Goal: Information Seeking & Learning: Learn about a topic

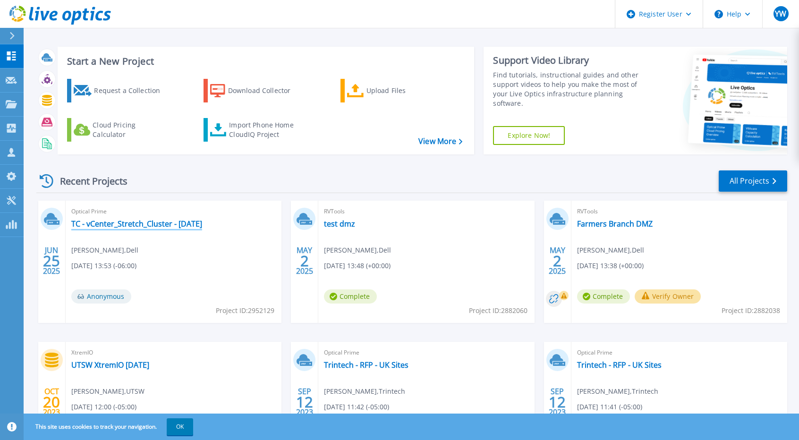
scroll to position [3, 0]
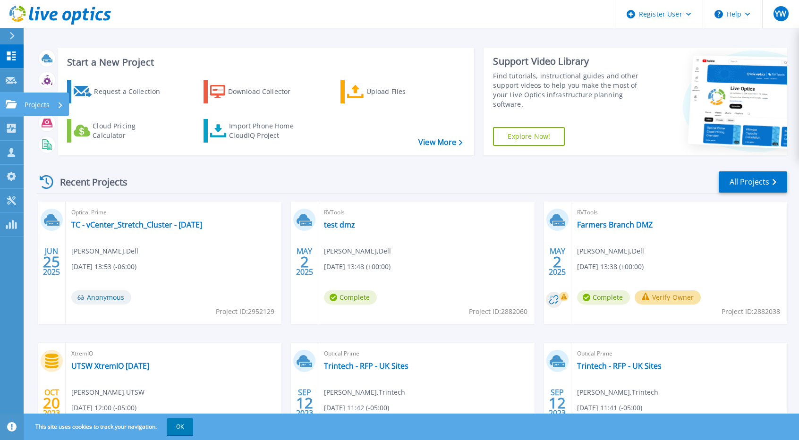
click at [14, 100] on div at bounding box center [11, 104] width 11 height 9
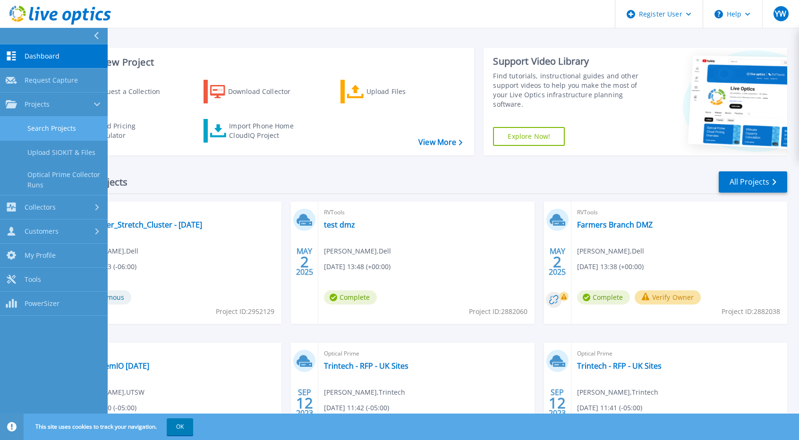
click at [23, 128] on link "Search Projects" at bounding box center [54, 129] width 108 height 24
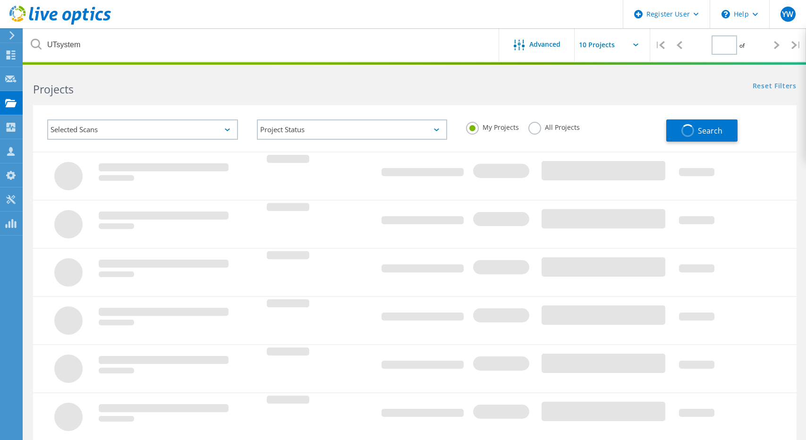
type input "1"
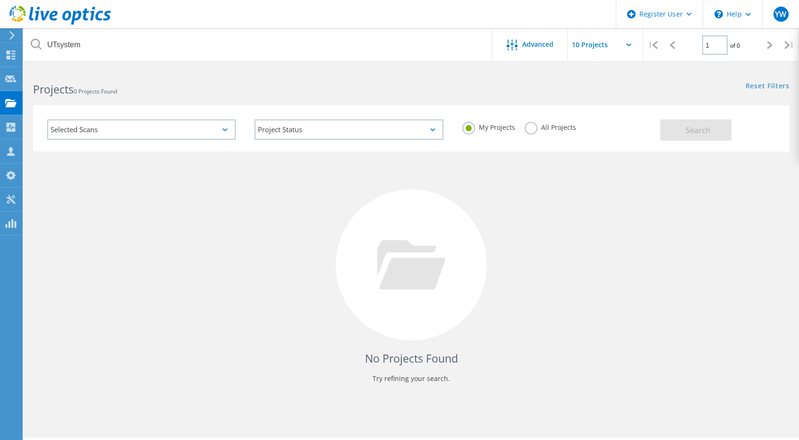
click at [551, 130] on label "All Projects" at bounding box center [550, 126] width 51 height 9
click at [0, 0] on input "All Projects" at bounding box center [0, 0] width 0 height 0
click at [685, 133] on button "Search" at bounding box center [695, 129] width 71 height 21
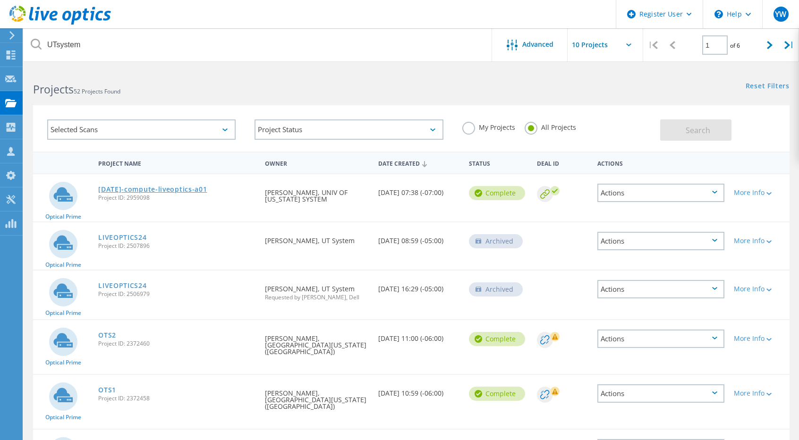
click at [190, 187] on link "[DATE]-compute-liveoptics-a01" at bounding box center [152, 189] width 109 height 7
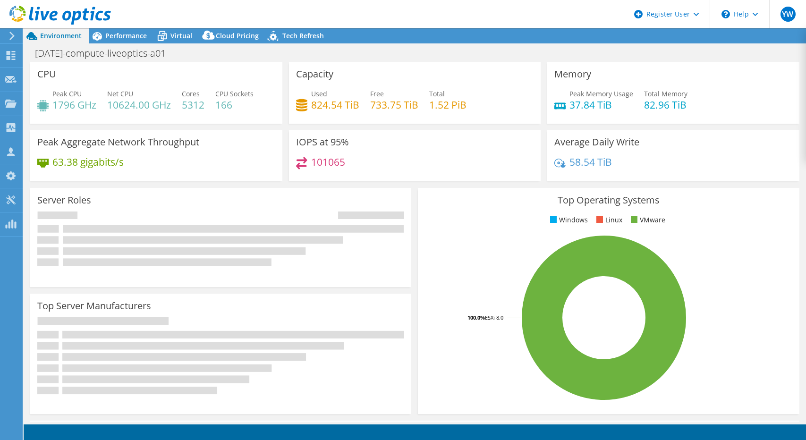
select select "USWest"
select select "USD"
radio input "true"
radio input "false"
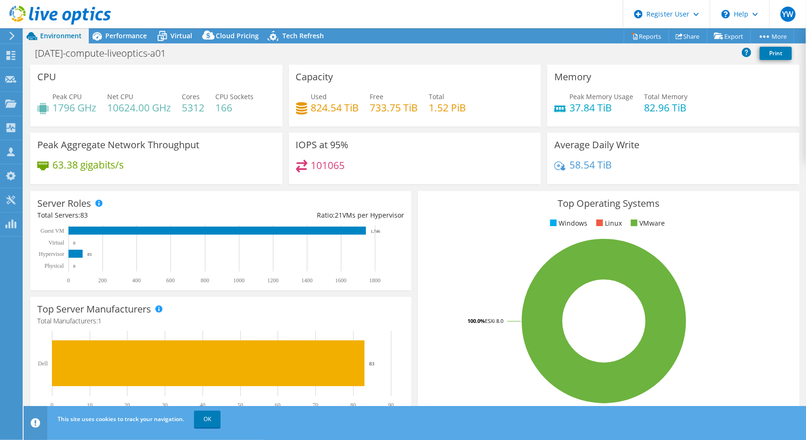
click at [298, 108] on icon at bounding box center [301, 108] width 11 height 12
click at [123, 39] on span "Performance" at bounding box center [126, 35] width 42 height 9
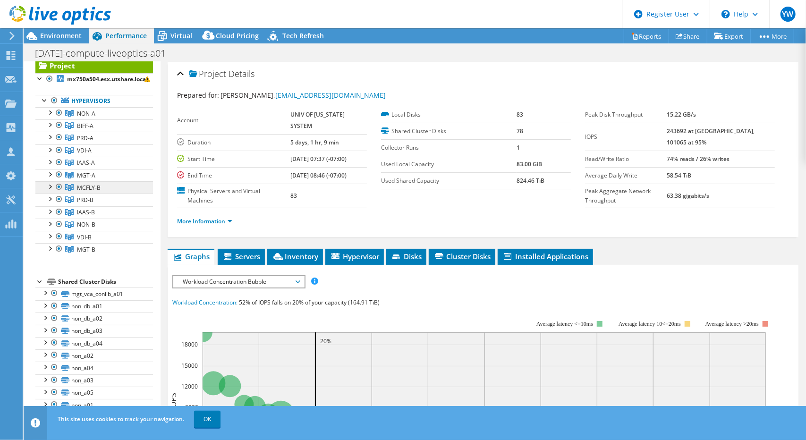
scroll to position [10, 0]
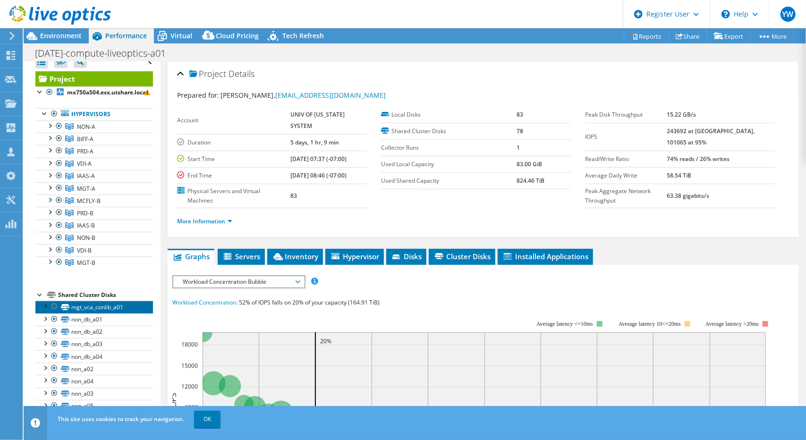
click at [125, 308] on link "mgt_vca_conlib_a01" at bounding box center [94, 307] width 118 height 12
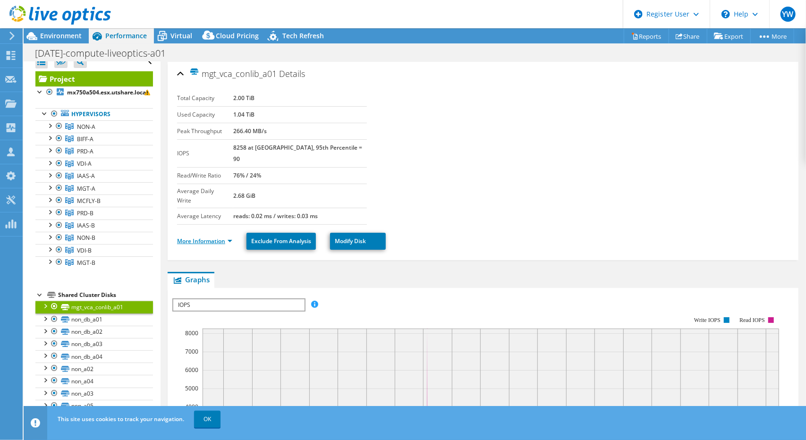
click at [230, 237] on link "More Information" at bounding box center [204, 241] width 55 height 8
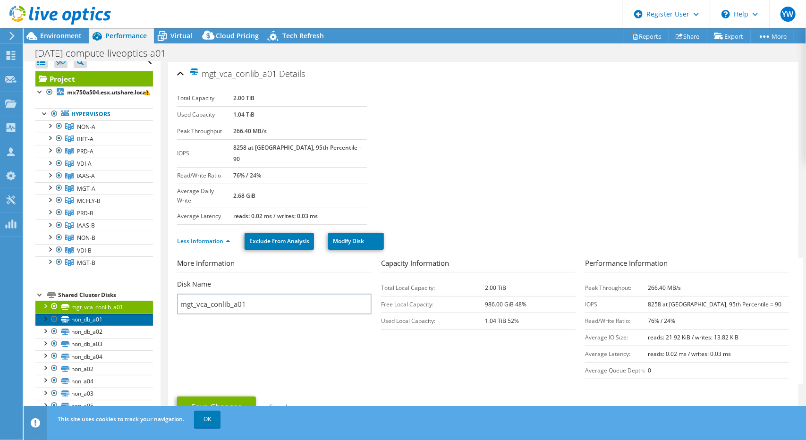
click at [106, 314] on link "non_db_a01" at bounding box center [94, 320] width 118 height 12
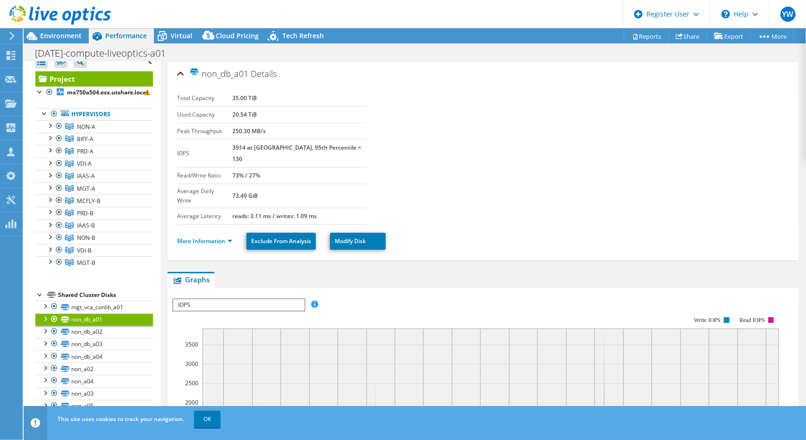
click at [98, 293] on div "Shared Cluster Disks" at bounding box center [105, 295] width 95 height 11
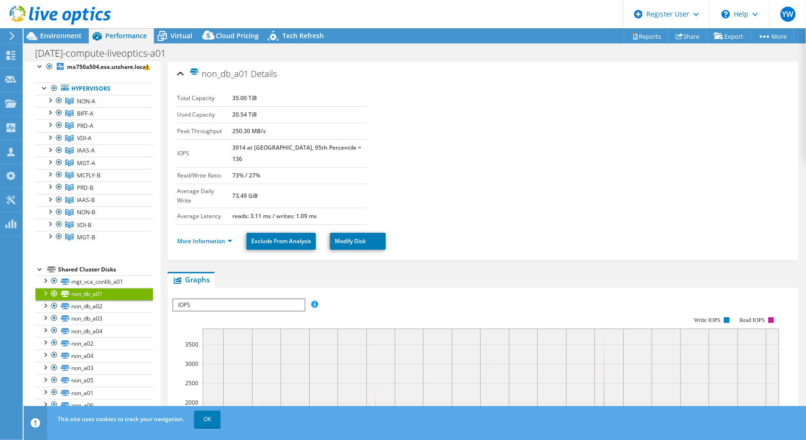
scroll to position [37, 0]
click at [104, 299] on link "non_db_a02" at bounding box center [94, 305] width 118 height 12
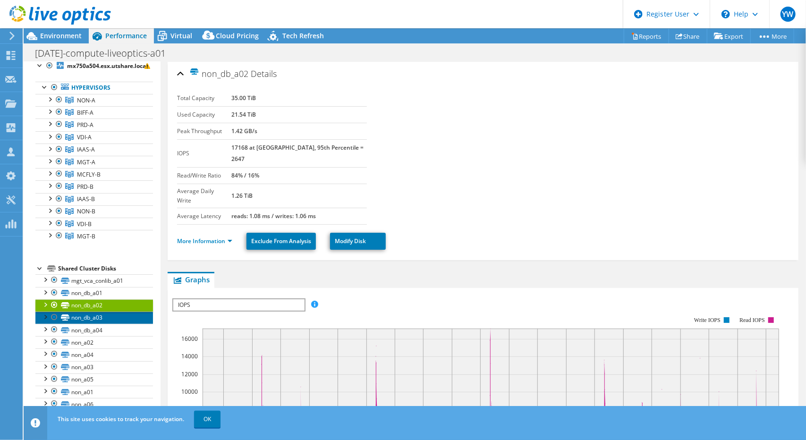
click at [120, 313] on link "non_db_a03" at bounding box center [94, 318] width 118 height 12
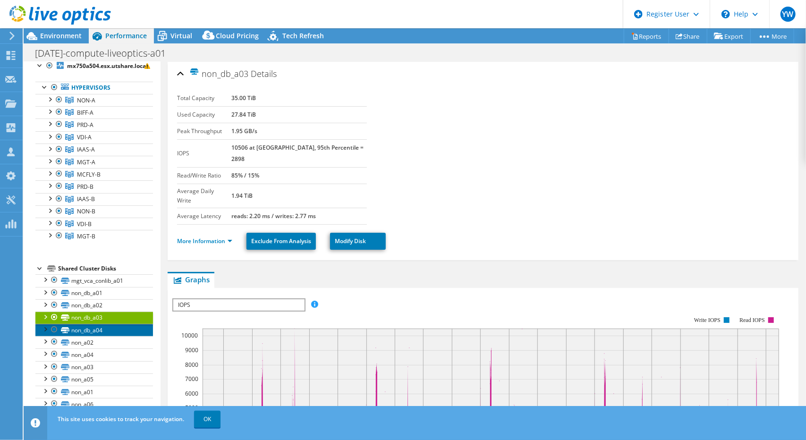
click at [118, 328] on link "non_db_a04" at bounding box center [94, 330] width 118 height 12
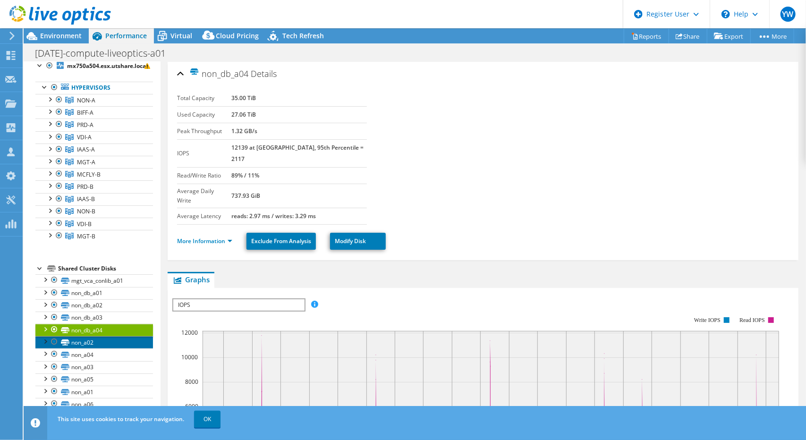
click at [118, 341] on link "non_a02" at bounding box center [94, 342] width 118 height 12
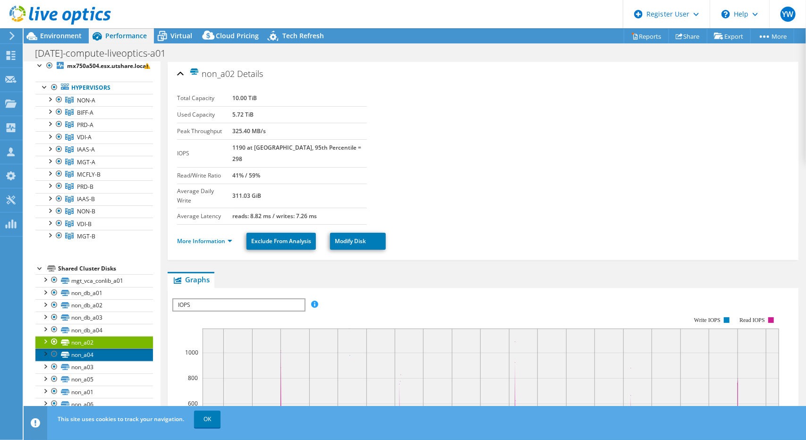
click at [118, 352] on link "non_a04" at bounding box center [94, 355] width 118 height 12
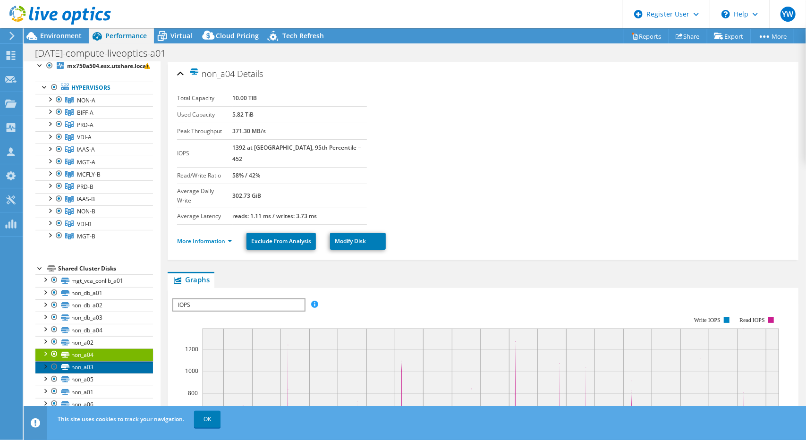
click at [116, 363] on link "non_a03" at bounding box center [94, 367] width 118 height 12
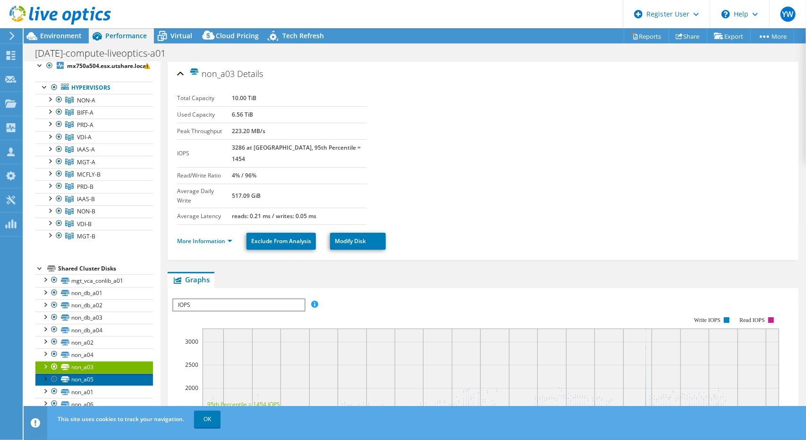
click at [115, 374] on link "non_a05" at bounding box center [94, 380] width 118 height 12
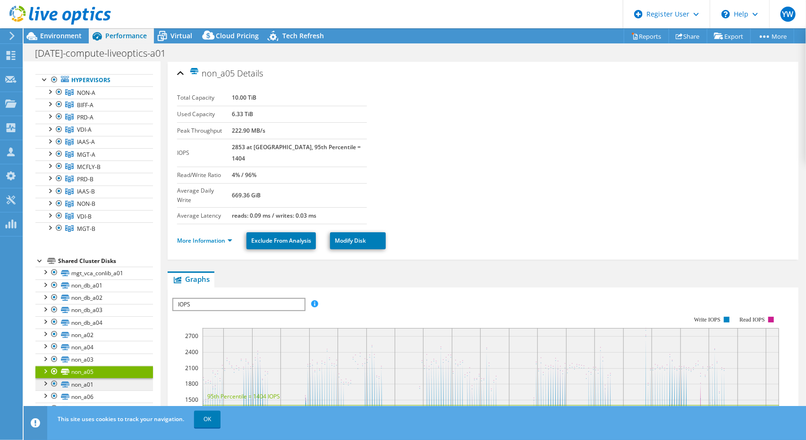
scroll to position [0, 0]
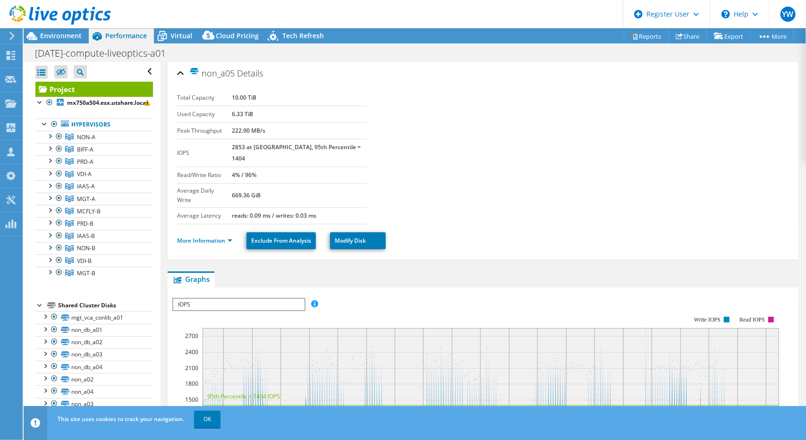
click at [84, 94] on link "Project" at bounding box center [94, 89] width 118 height 15
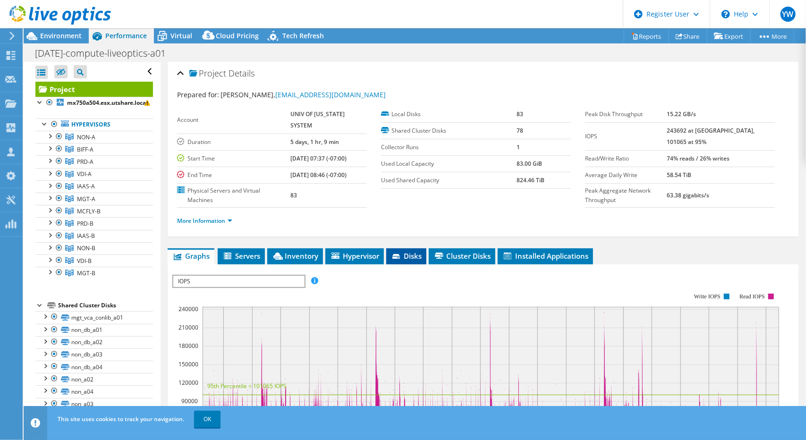
click at [407, 251] on span "Disks" at bounding box center [406, 255] width 31 height 9
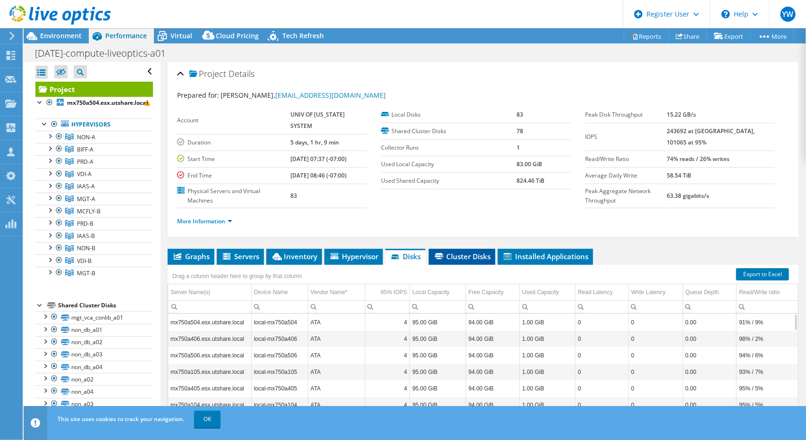
click at [453, 252] on span "Cluster Disks" at bounding box center [462, 256] width 57 height 9
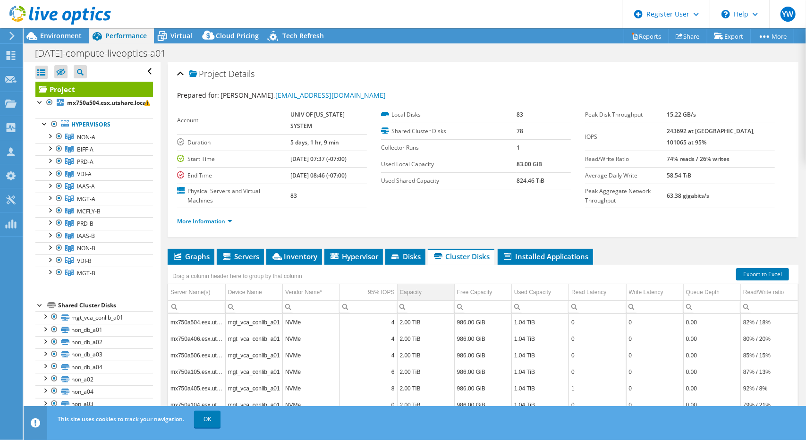
click at [414, 287] on div "Capacity" at bounding box center [411, 292] width 22 height 11
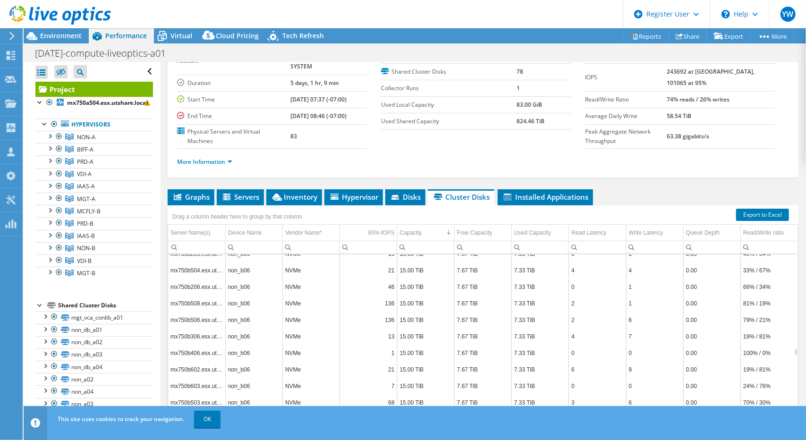
scroll to position [11384, 0]
click at [311, 227] on div "Vendor Name*" at bounding box center [303, 232] width 37 height 11
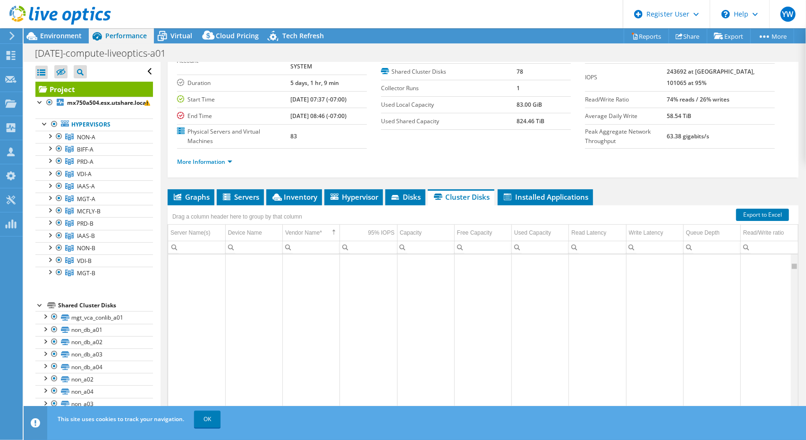
scroll to position [0, 0]
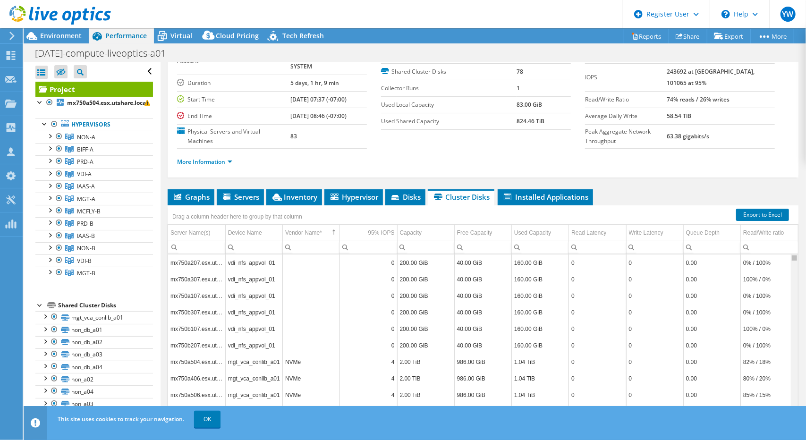
drag, startPoint x: 788, startPoint y: 329, endPoint x: 794, endPoint y: 223, distance: 106.5
click at [794, 223] on body "YW Dell User [PERSON_NAME] [PERSON_NAME][EMAIL_ADDRESS][PERSON_NAME][DOMAIN_NAM…" at bounding box center [403, 220] width 806 height 440
click at [303, 227] on div "Vendor Name*" at bounding box center [303, 232] width 37 height 11
click at [648, 227] on div "Write Latency" at bounding box center [646, 232] width 34 height 11
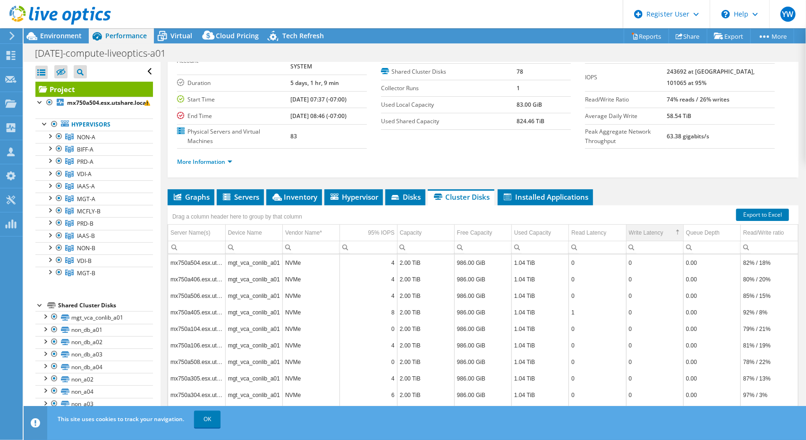
click at [648, 227] on div "Write Latency" at bounding box center [646, 232] width 34 height 11
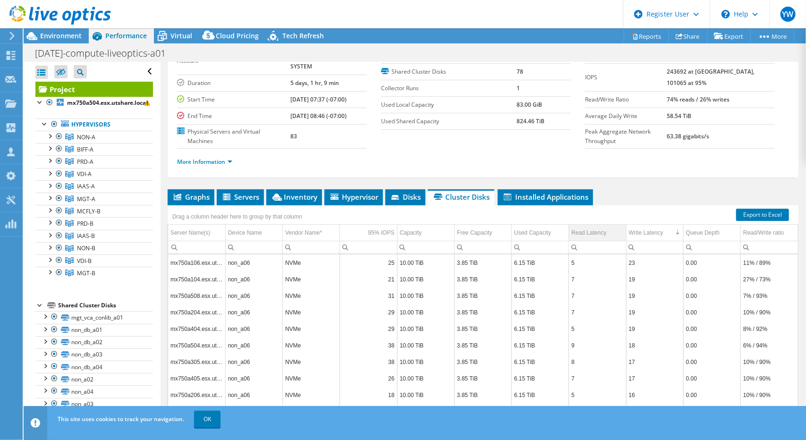
click at [589, 227] on div "Read Latency" at bounding box center [588, 232] width 35 height 11
click at [708, 227] on div "Queue Depth" at bounding box center [703, 232] width 34 height 11
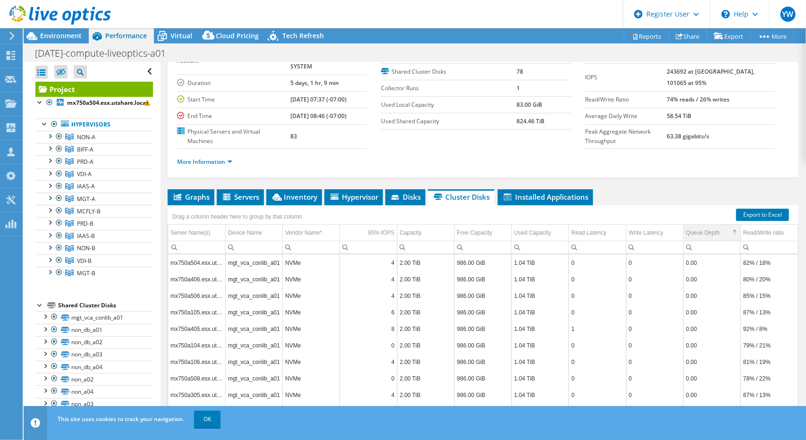
click at [708, 227] on div "Queue Depth" at bounding box center [703, 232] width 34 height 11
click at [636, 227] on div "Write Latency" at bounding box center [646, 232] width 34 height 11
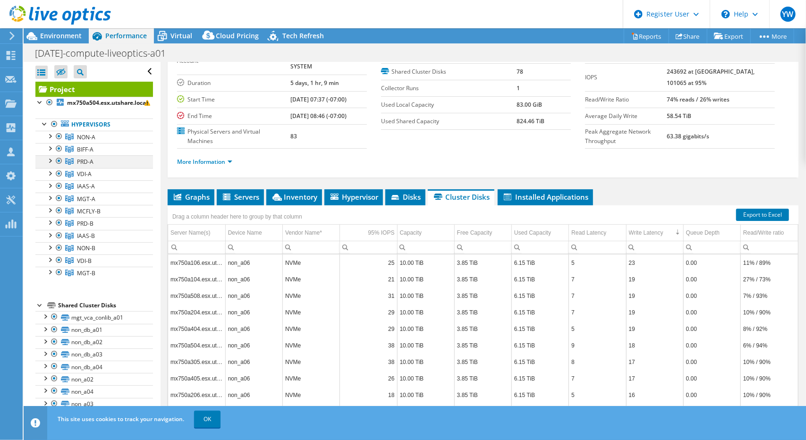
click at [50, 160] on div at bounding box center [49, 159] width 9 height 9
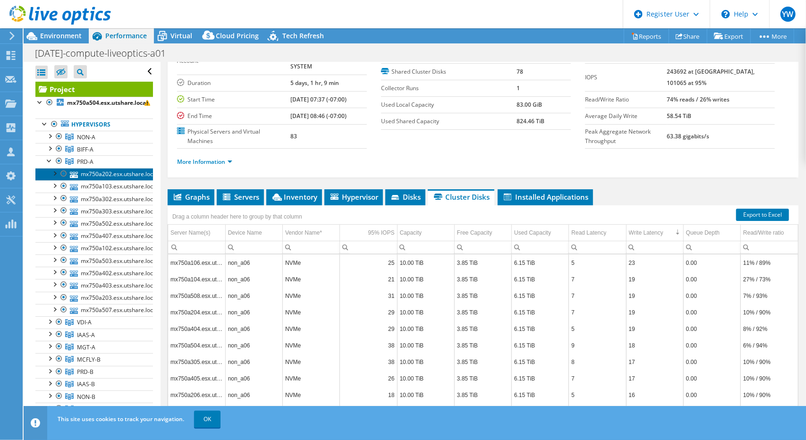
click at [94, 174] on link "mx750a202.esx.utshare.local" at bounding box center [94, 174] width 118 height 12
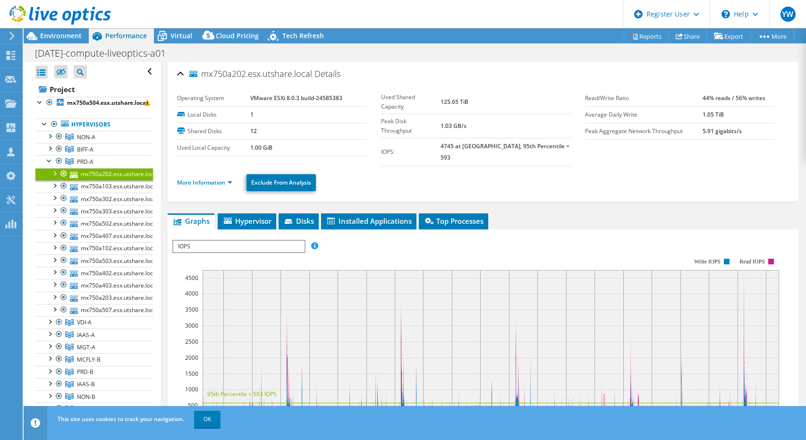
select select "USWest"
select select "USD"
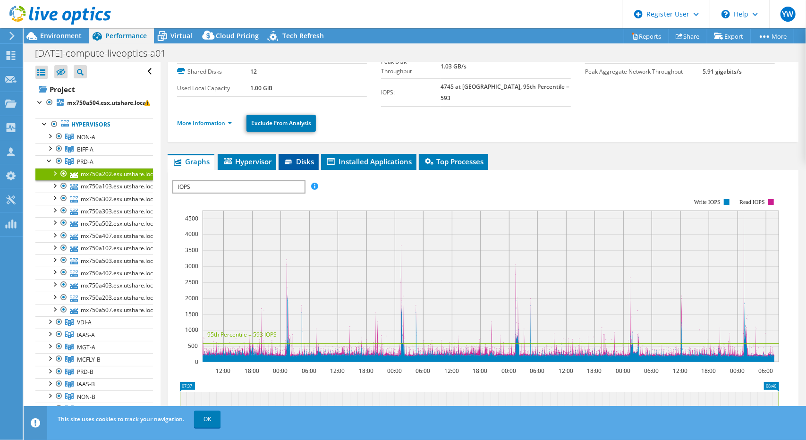
click at [307, 157] on span "Disks" at bounding box center [298, 161] width 31 height 9
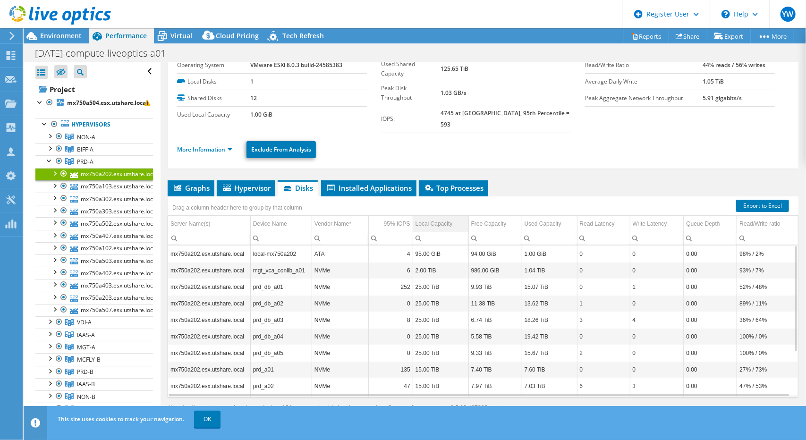
click at [440, 218] on div "Local Capacity" at bounding box center [434, 223] width 37 height 11
click at [100, 165] on link "PRD-A" at bounding box center [94, 161] width 118 height 12
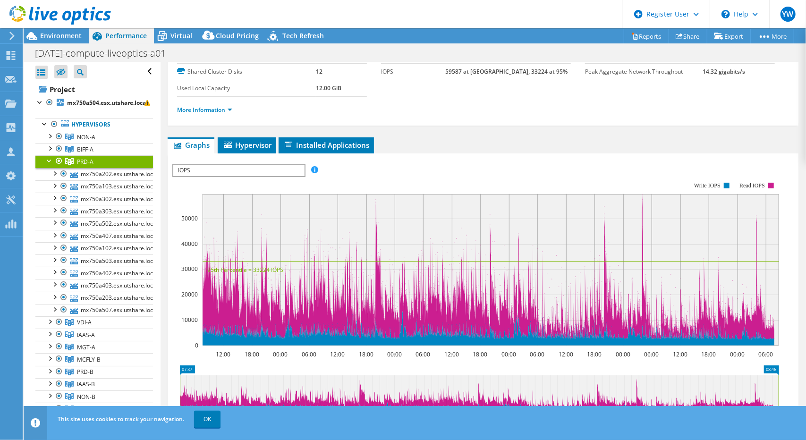
scroll to position [0, 0]
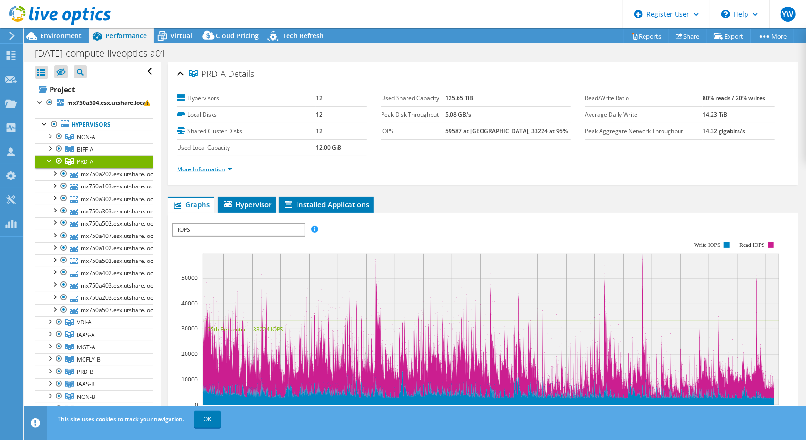
click at [230, 170] on link "More Information" at bounding box center [204, 169] width 55 height 8
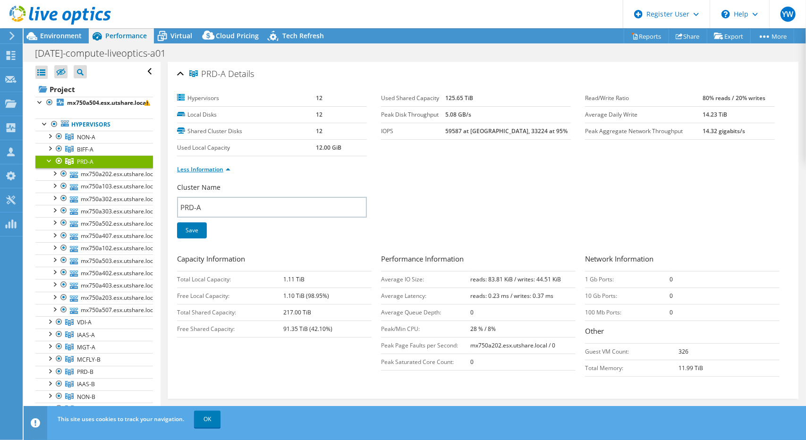
click at [230, 170] on link "Less Information" at bounding box center [203, 169] width 53 height 8
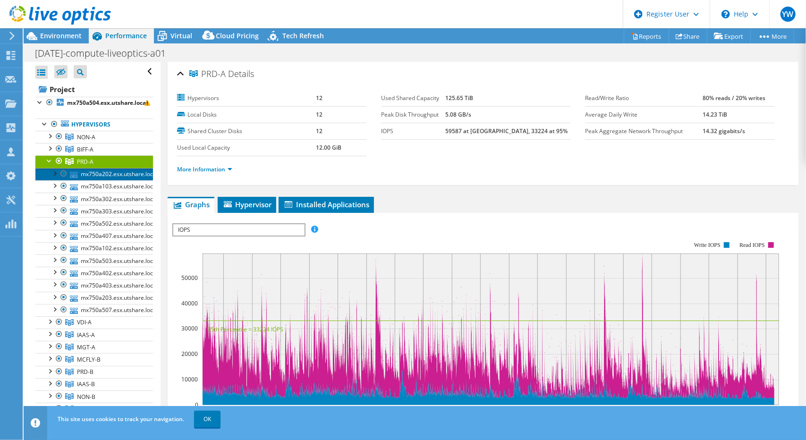
click at [123, 173] on link "mx750a202.esx.utshare.local" at bounding box center [94, 174] width 118 height 12
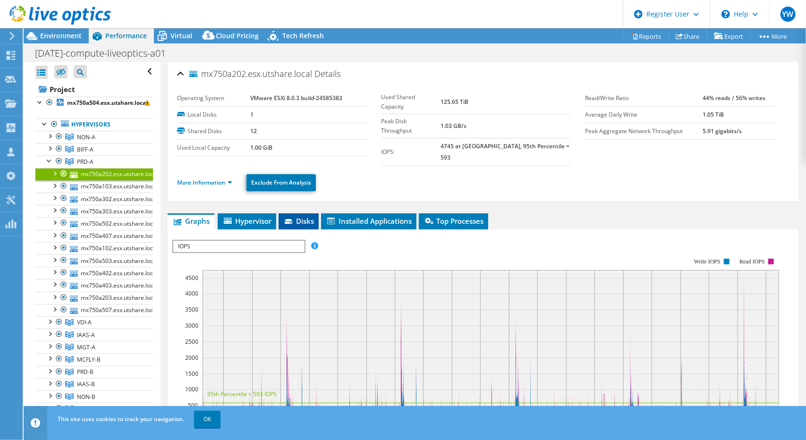
click at [300, 216] on span "Disks" at bounding box center [298, 220] width 31 height 9
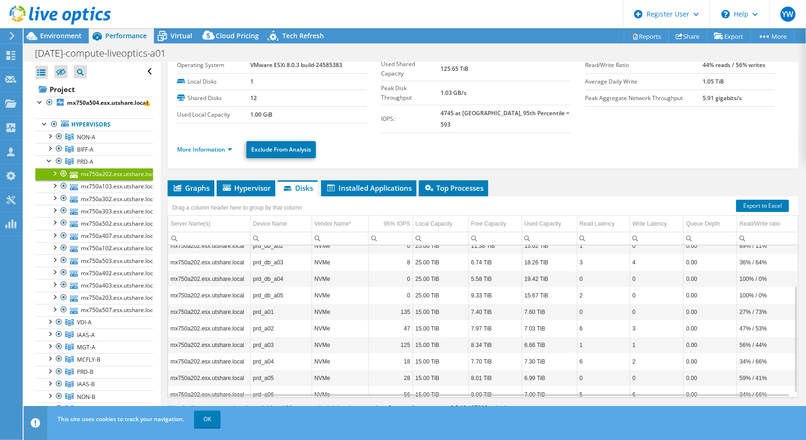
scroll to position [33, 0]
click at [299, 271] on td "prd_db_a04" at bounding box center [280, 279] width 61 height 17
click at [213, 271] on td "mx750a202.esx.utshare.local" at bounding box center [209, 279] width 82 height 17
click at [335, 272] on td "NVMe" at bounding box center [340, 279] width 57 height 17
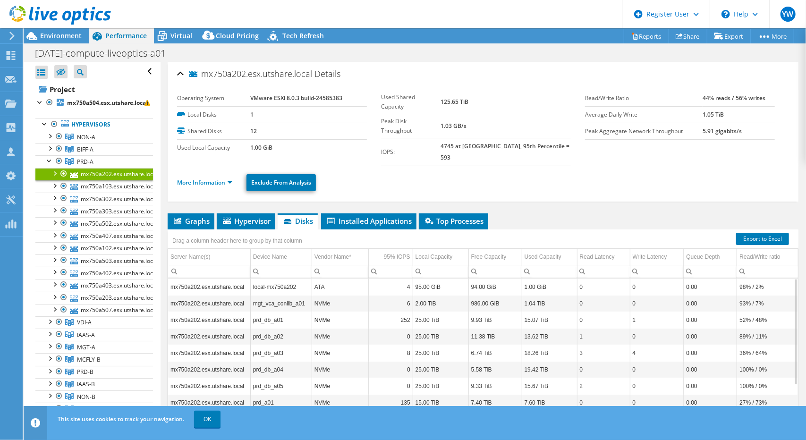
scroll to position [0, 0]
click at [87, 156] on link "PRD-A" at bounding box center [94, 161] width 118 height 12
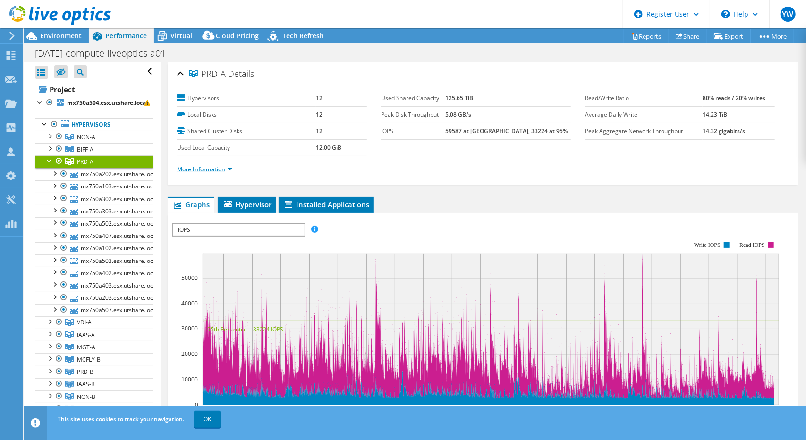
click at [226, 170] on link "More Information" at bounding box center [204, 169] width 55 height 8
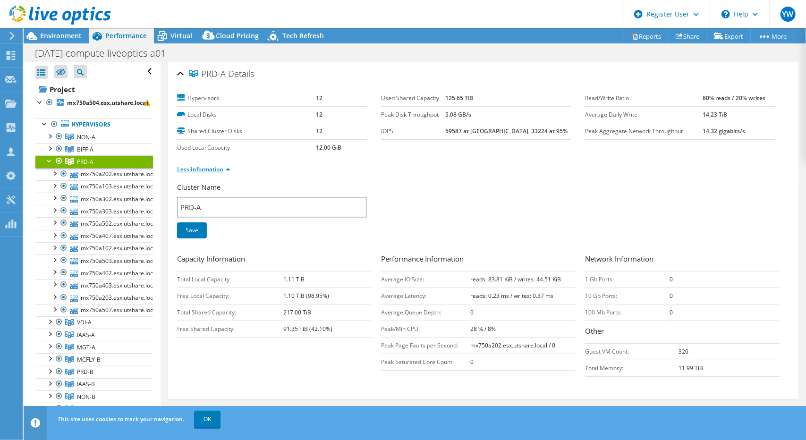
click at [226, 170] on link "Less Information" at bounding box center [203, 169] width 53 height 8
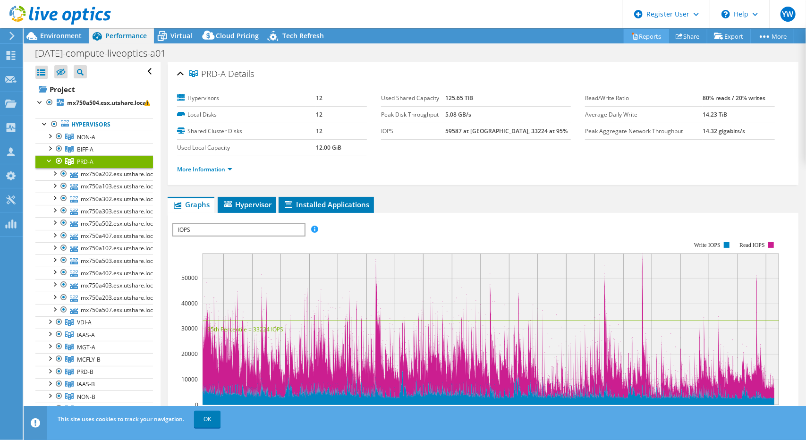
click at [649, 34] on link "Reports" at bounding box center [646, 36] width 45 height 15
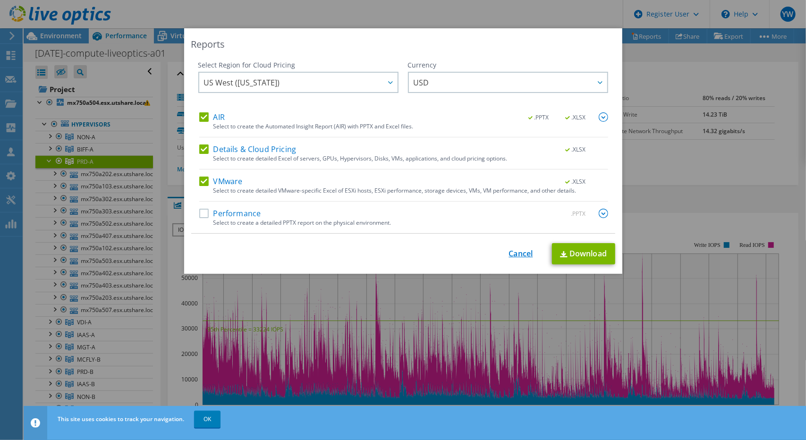
click at [523, 258] on link "Cancel" at bounding box center [521, 253] width 24 height 9
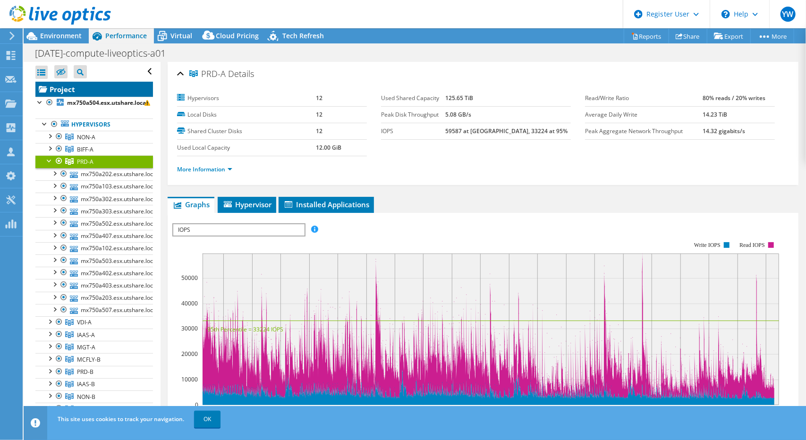
click at [99, 88] on link "Project" at bounding box center [94, 89] width 118 height 15
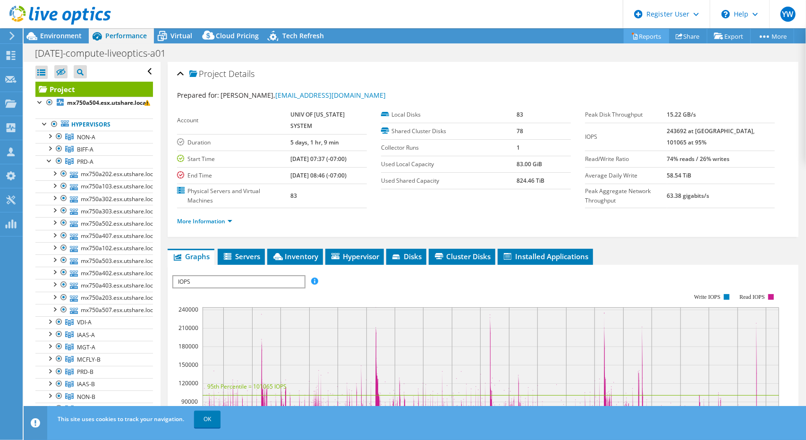
click at [638, 37] on link "Reports" at bounding box center [646, 36] width 45 height 15
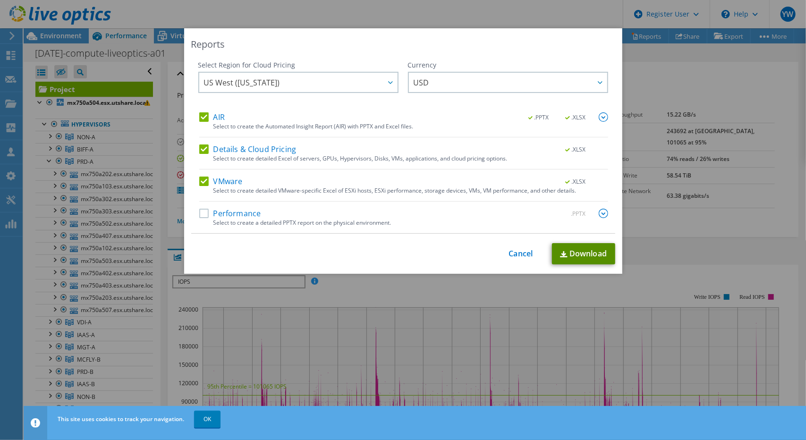
click at [570, 247] on link "Download" at bounding box center [583, 253] width 63 height 21
click at [557, 17] on div "Reports Select Region for Cloud Pricing Asia Pacific (Hong Kong) Asia Pacific (…" at bounding box center [403, 220] width 806 height 440
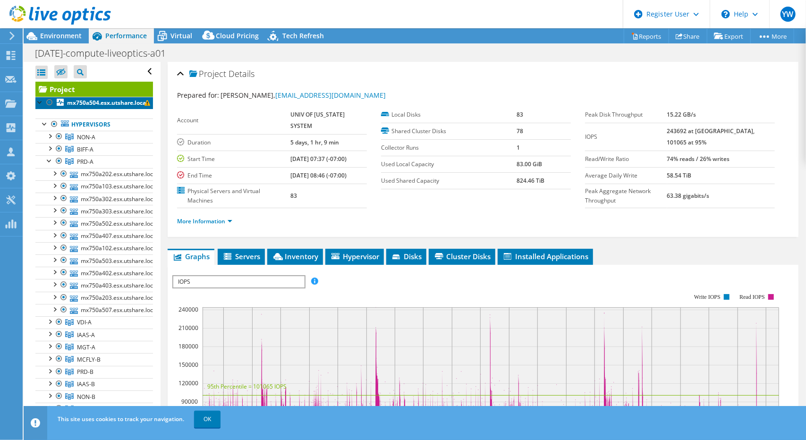
click at [103, 102] on b "mx750a504.esx.utshare.local" at bounding box center [107, 103] width 81 height 8
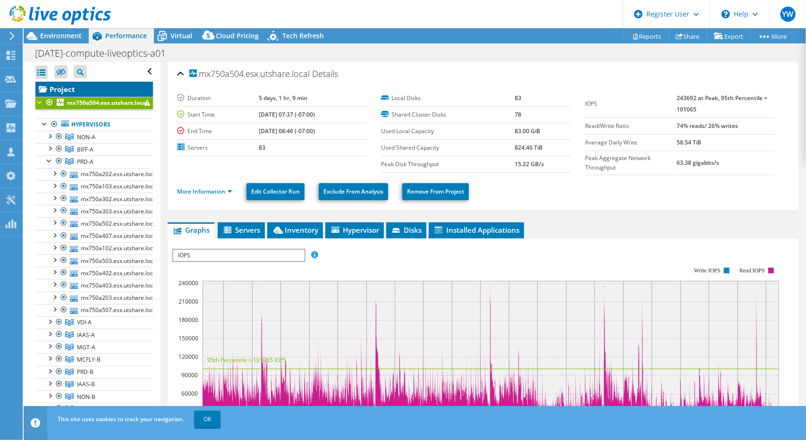
click at [72, 86] on link "Project" at bounding box center [94, 89] width 118 height 15
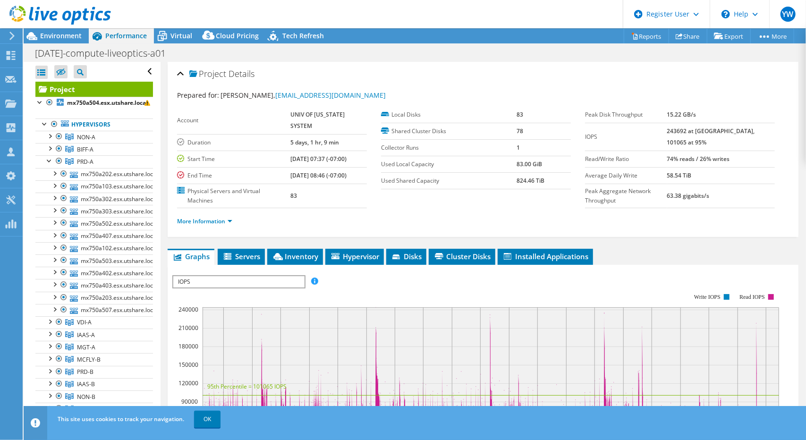
click at [60, 30] on div at bounding box center [55, 16] width 111 height 32
click at [60, 39] on span "Environment" at bounding box center [61, 35] width 42 height 9
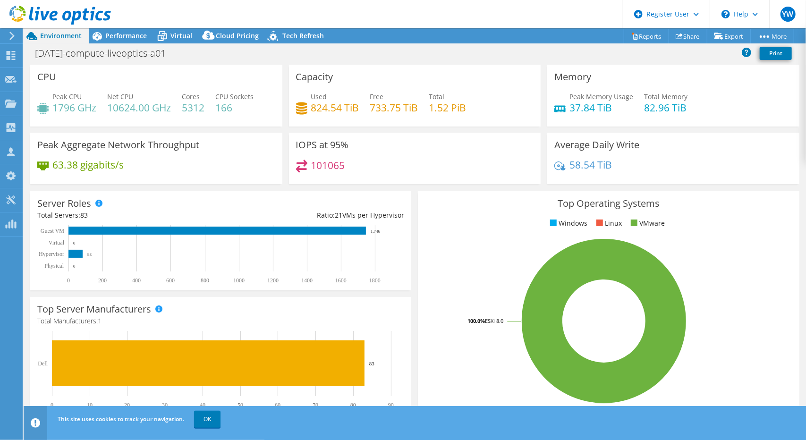
click at [452, 386] on rect at bounding box center [604, 321] width 358 height 165
click at [138, 39] on span "Performance" at bounding box center [126, 35] width 42 height 9
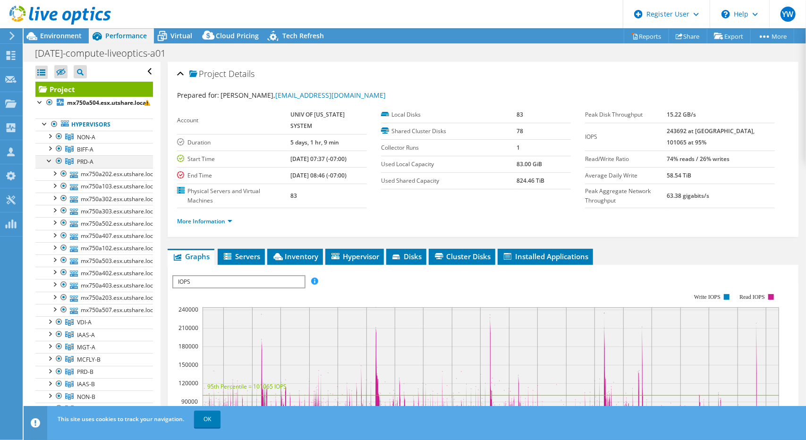
click at [50, 159] on div at bounding box center [49, 159] width 9 height 9
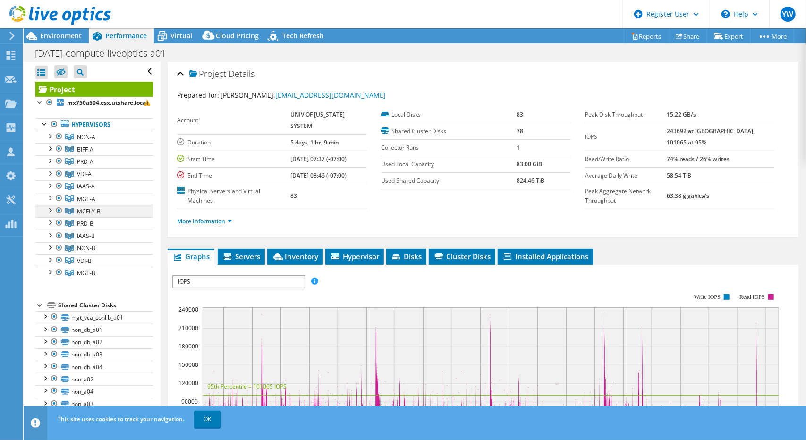
click at [60, 208] on div at bounding box center [58, 210] width 9 height 11
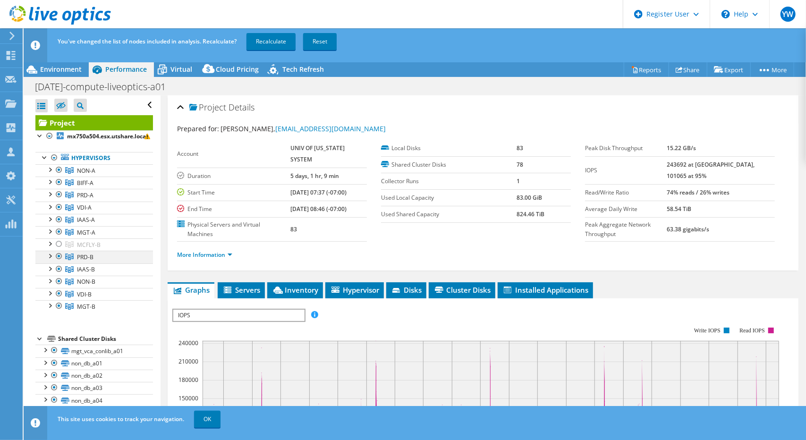
click at [61, 256] on div at bounding box center [58, 256] width 9 height 11
click at [60, 268] on div at bounding box center [58, 269] width 9 height 11
click at [60, 281] on div at bounding box center [58, 281] width 9 height 11
click at [60, 296] on div at bounding box center [58, 293] width 9 height 11
click at [59, 304] on div at bounding box center [58, 305] width 9 height 11
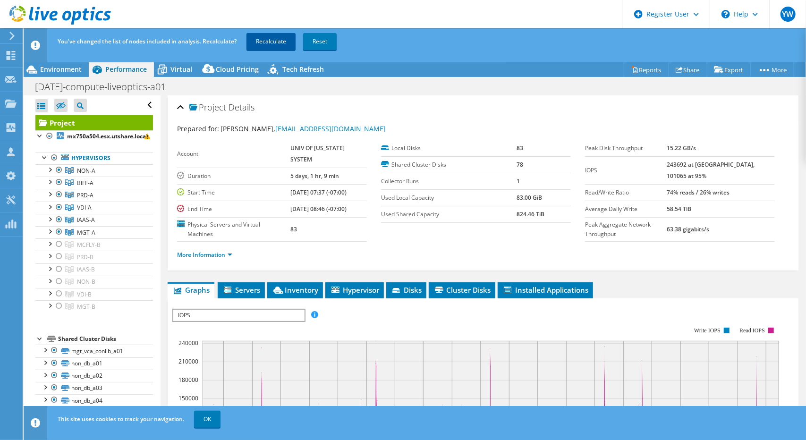
click at [263, 49] on link "Recalculate" at bounding box center [271, 41] width 49 height 17
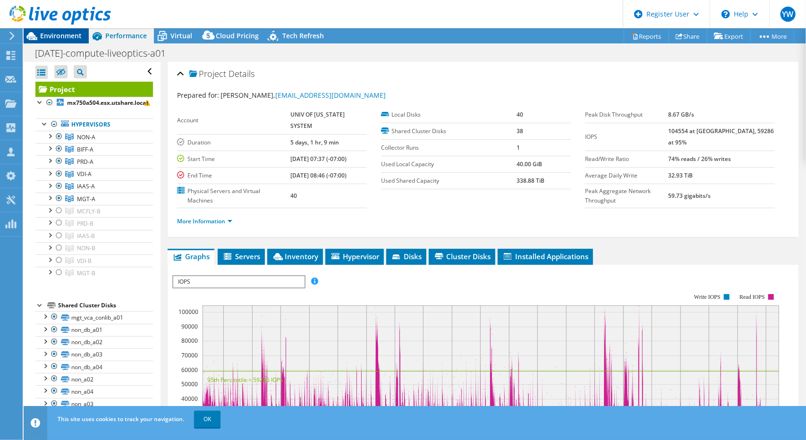
click at [57, 32] on span "Environment" at bounding box center [61, 35] width 42 height 9
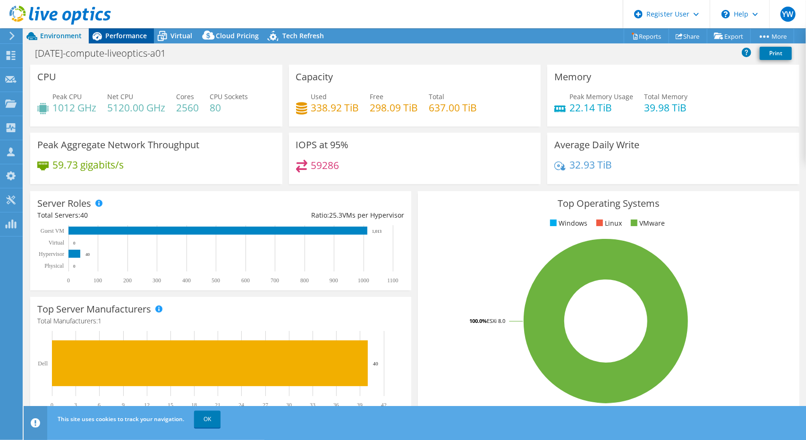
click at [131, 43] on div "Performance" at bounding box center [121, 35] width 65 height 15
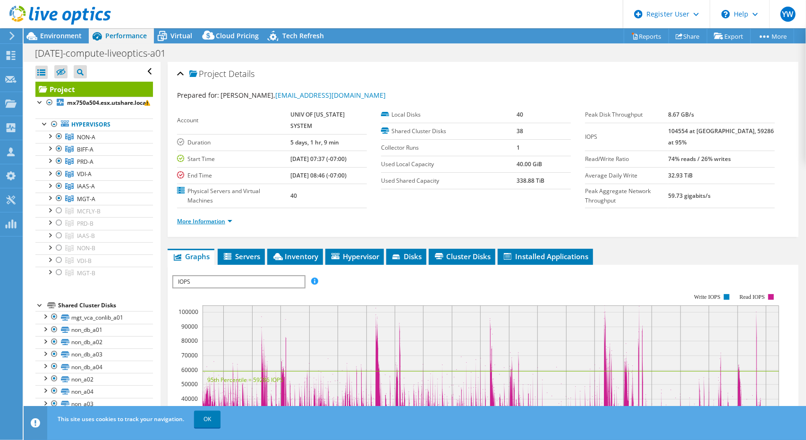
click at [199, 217] on link "More Information" at bounding box center [204, 221] width 55 height 8
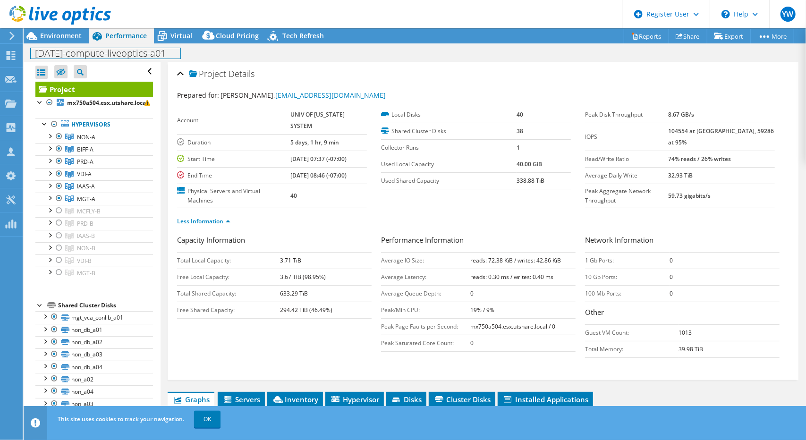
click at [182, 44] on div "2025-07-01-compute-liveoptics-a01 Print" at bounding box center [415, 52] width 783 height 18
click at [180, 42] on div "Virtual" at bounding box center [176, 35] width 45 height 15
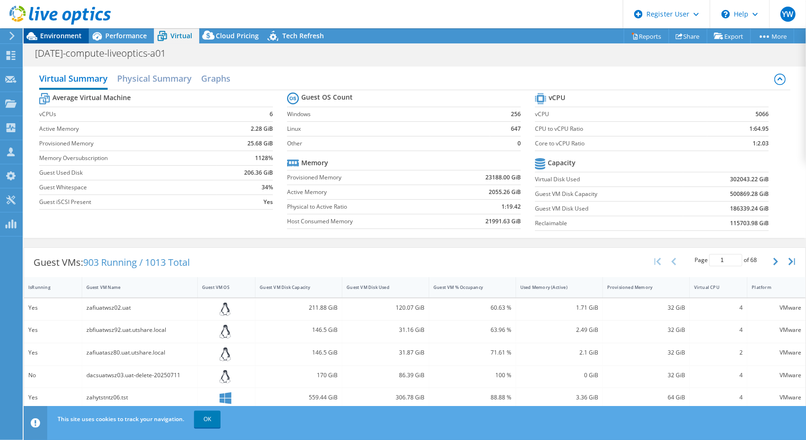
click at [56, 35] on span "Environment" at bounding box center [61, 35] width 42 height 9
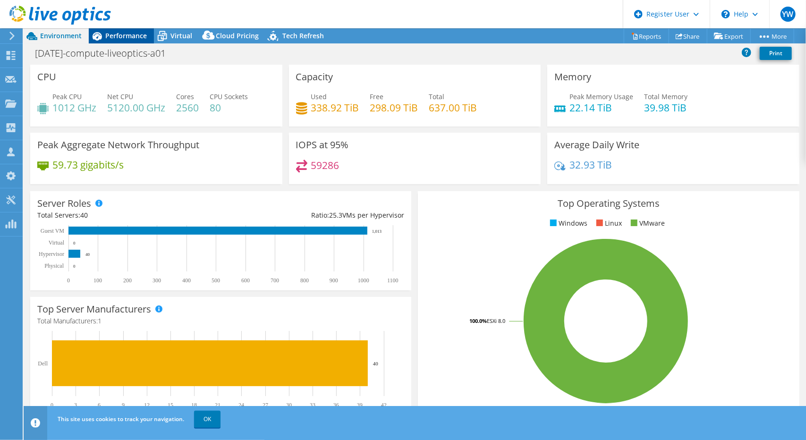
click at [122, 35] on span "Performance" at bounding box center [126, 35] width 42 height 9
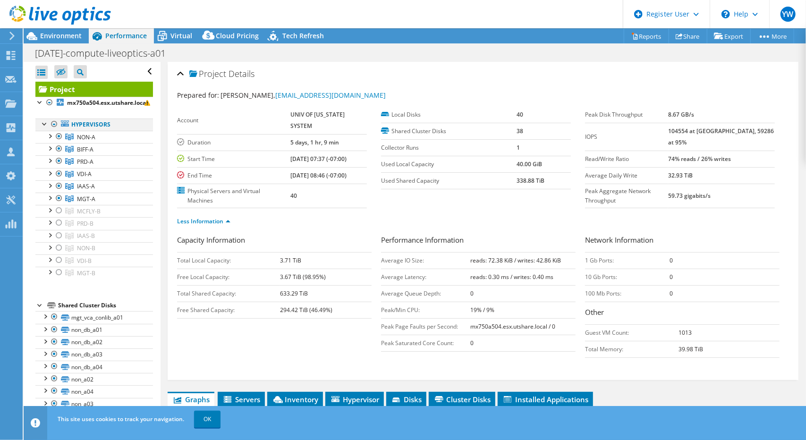
click at [55, 123] on div at bounding box center [54, 124] width 9 height 11
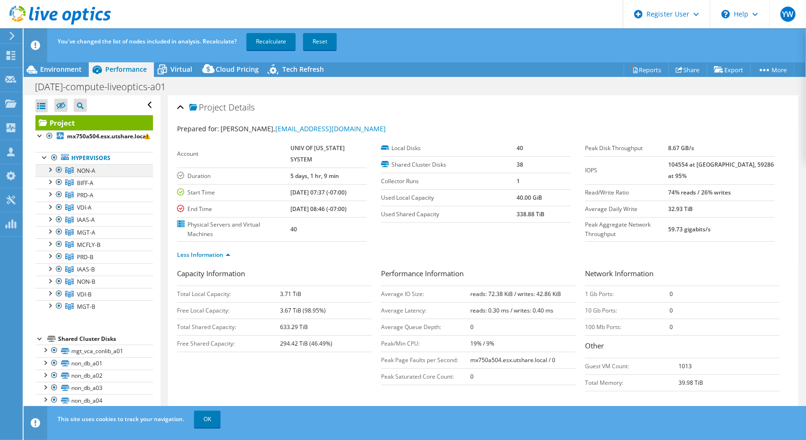
click at [59, 169] on div at bounding box center [58, 169] width 9 height 11
click at [59, 180] on div at bounding box center [58, 182] width 9 height 11
click at [59, 191] on div at bounding box center [58, 194] width 9 height 11
click at [57, 204] on div at bounding box center [58, 207] width 9 height 11
click at [58, 219] on div at bounding box center [58, 219] width 9 height 11
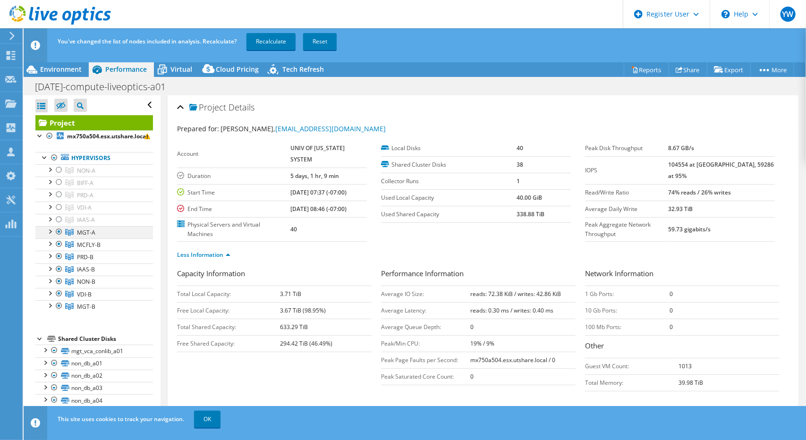
click at [59, 228] on div at bounding box center [58, 231] width 9 height 11
click at [258, 40] on link "Recalculate" at bounding box center [271, 41] width 49 height 17
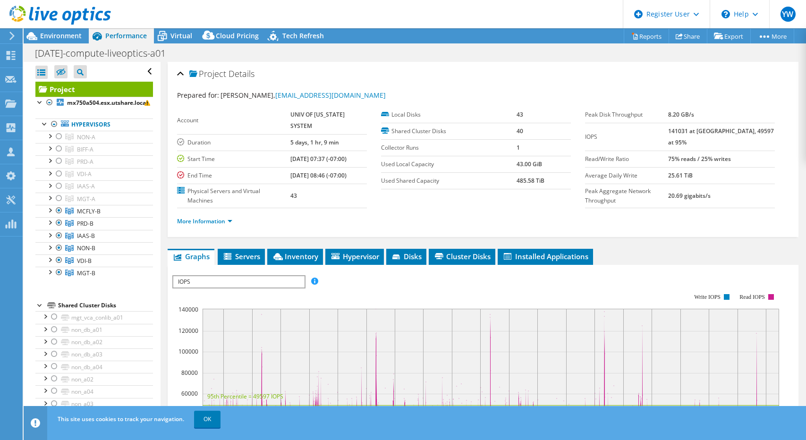
select select "USWest"
select select "USD"
drag, startPoint x: 0, startPoint y: 0, endPoint x: 231, endPoint y: 204, distance: 308.2
click at [231, 217] on link "More Information" at bounding box center [204, 221] width 55 height 8
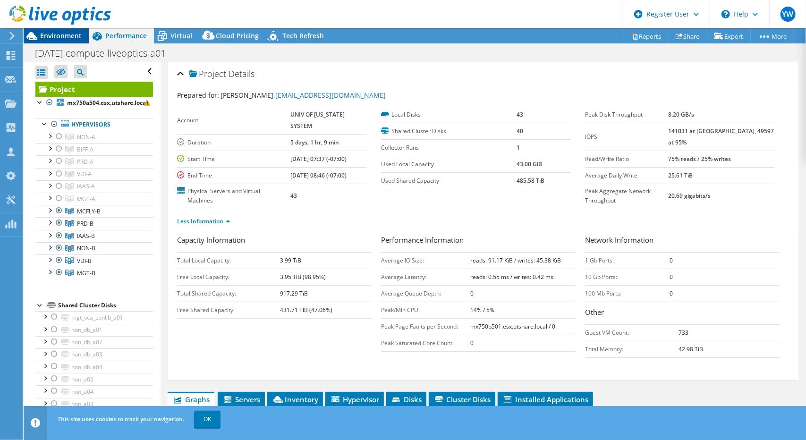
click at [62, 38] on span "Environment" at bounding box center [61, 35] width 42 height 9
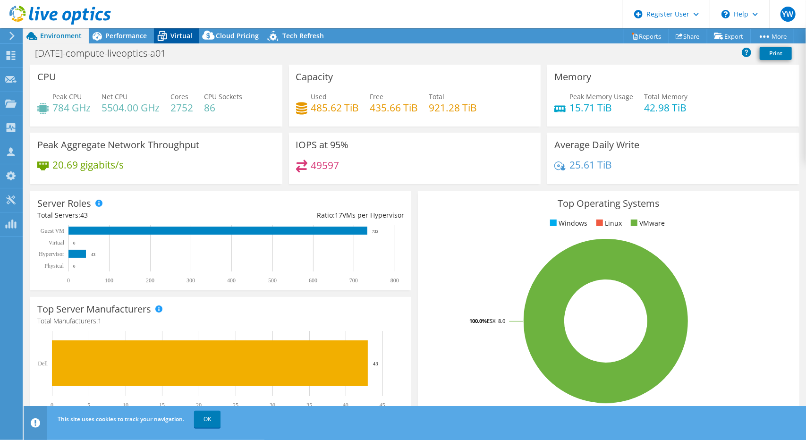
click at [178, 33] on span "Virtual" at bounding box center [182, 35] width 22 height 9
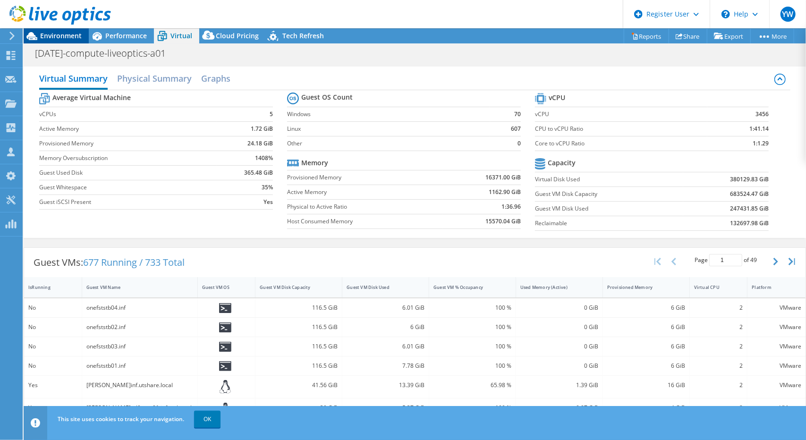
click at [71, 37] on span "Environment" at bounding box center [61, 35] width 42 height 9
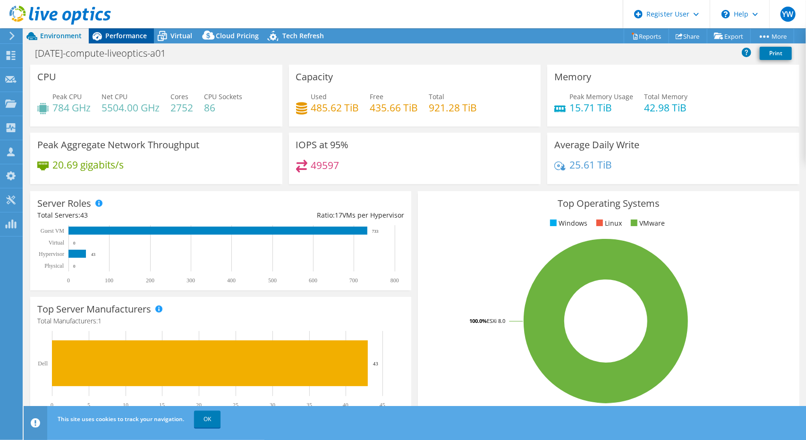
click at [108, 38] on span "Performance" at bounding box center [126, 35] width 42 height 9
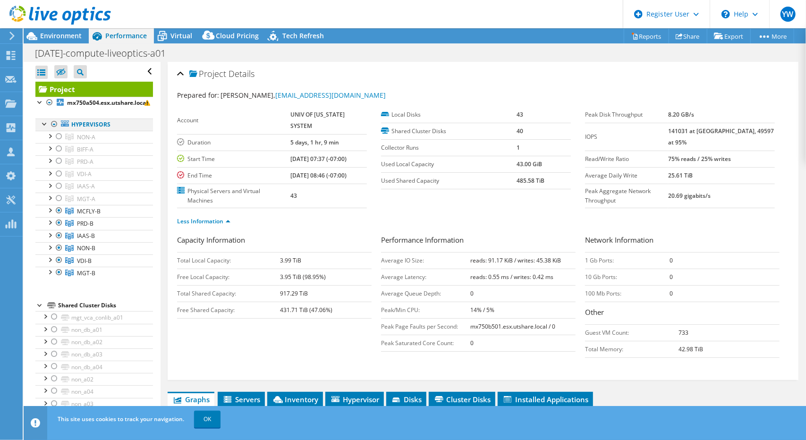
click at [54, 121] on div at bounding box center [54, 124] width 9 height 11
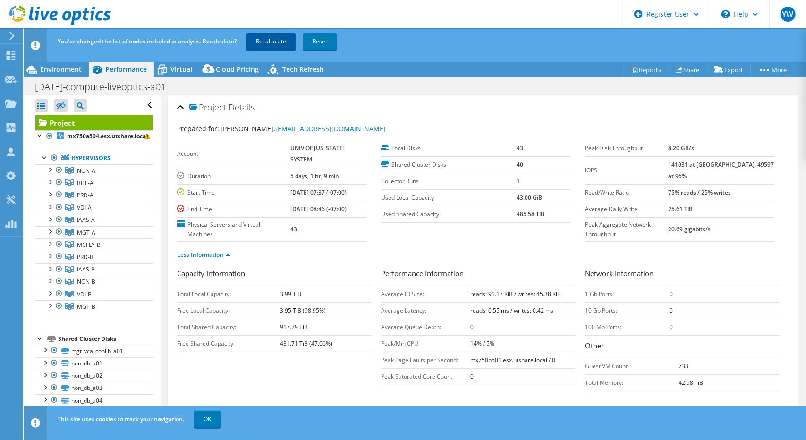
click at [264, 46] on link "Recalculate" at bounding box center [271, 41] width 49 height 17
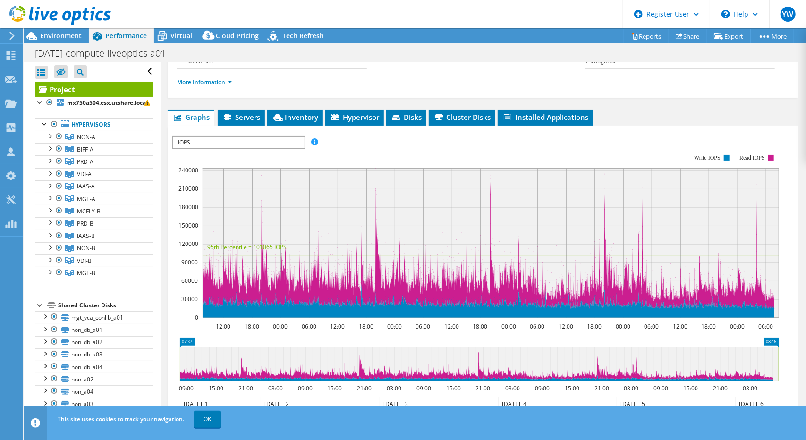
scroll to position [139, 0]
click at [304, 137] on span "IOPS" at bounding box center [238, 142] width 131 height 11
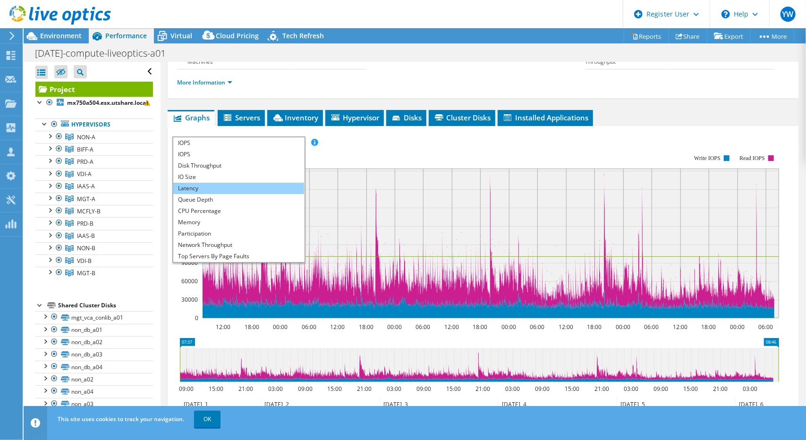
click at [257, 183] on li "Latency" at bounding box center [238, 188] width 131 height 11
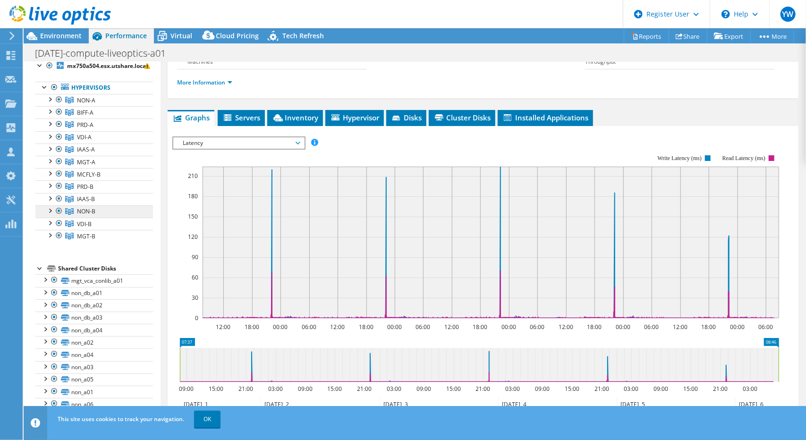
scroll to position [0, 0]
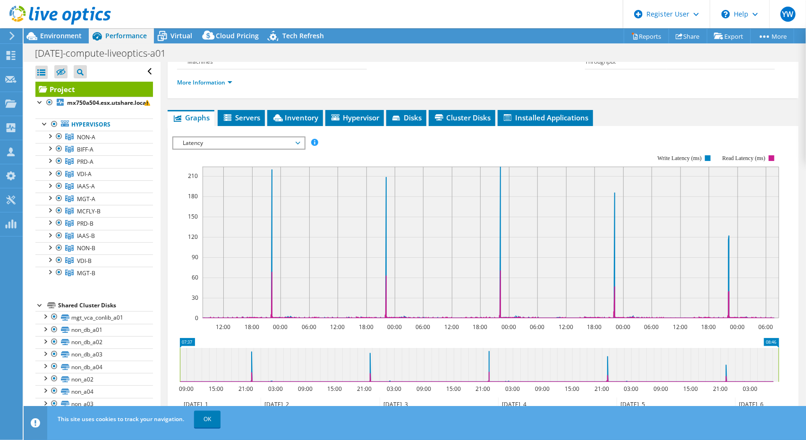
click at [301, 137] on span "Latency" at bounding box center [238, 142] width 131 height 11
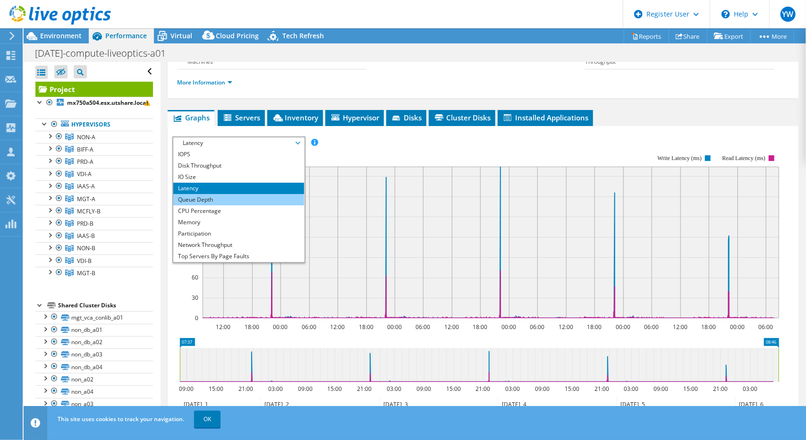
click at [267, 194] on li "Queue Depth" at bounding box center [238, 199] width 131 height 11
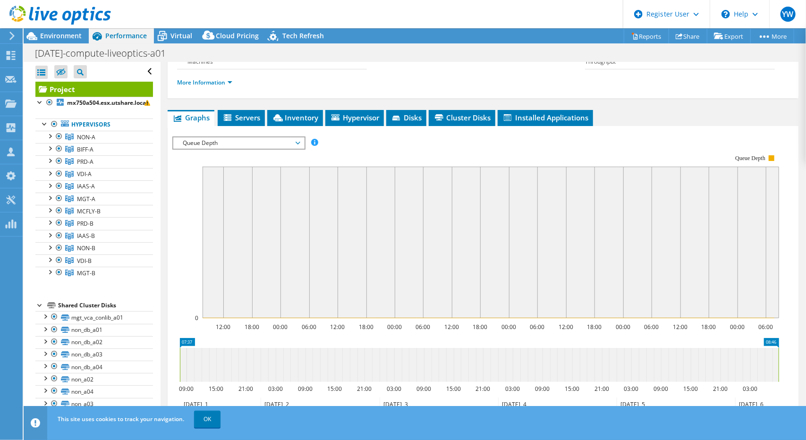
click at [291, 137] on span "Queue Depth" at bounding box center [238, 142] width 121 height 11
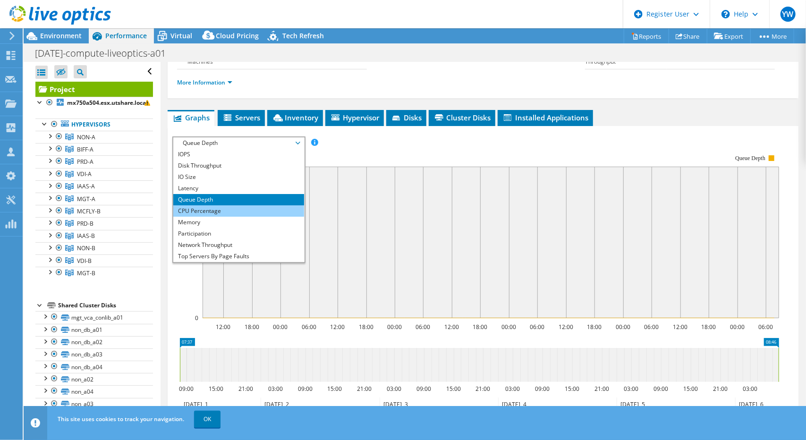
click at [281, 205] on li "CPU Percentage" at bounding box center [238, 210] width 131 height 11
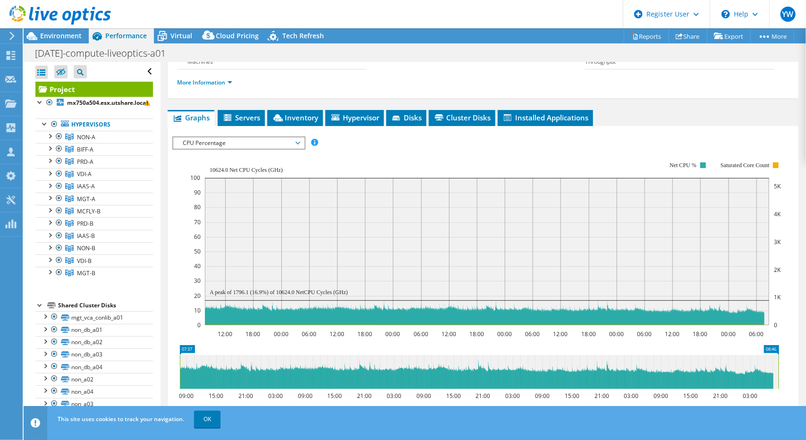
click at [296, 137] on span "CPU Percentage" at bounding box center [238, 142] width 121 height 11
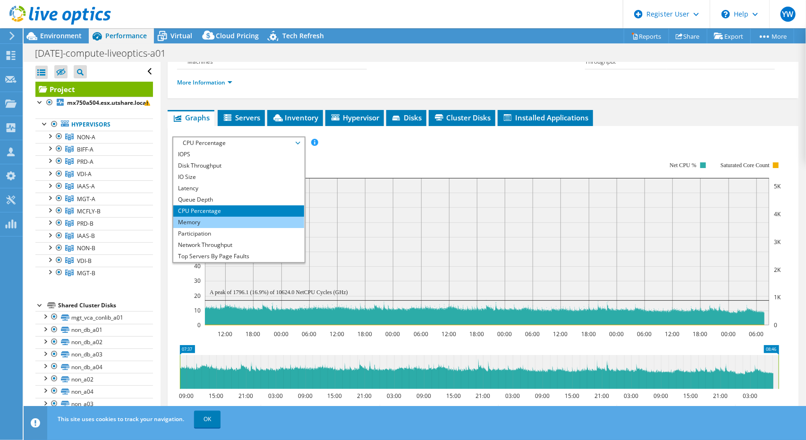
click at [278, 217] on li "Memory" at bounding box center [238, 222] width 131 height 11
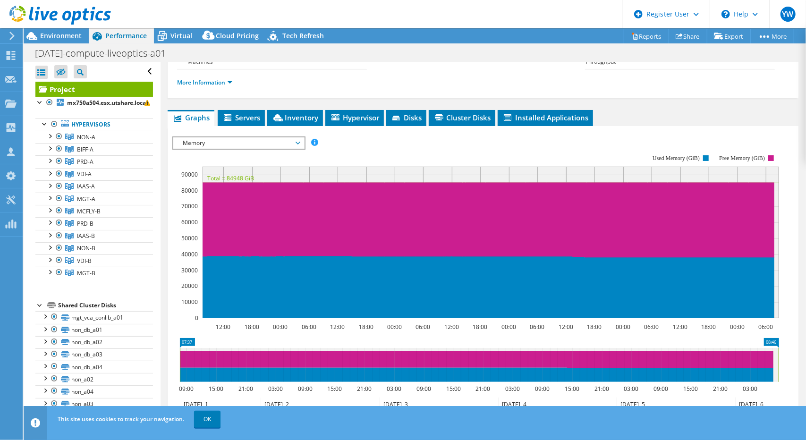
click at [298, 137] on span "Memory" at bounding box center [238, 142] width 121 height 11
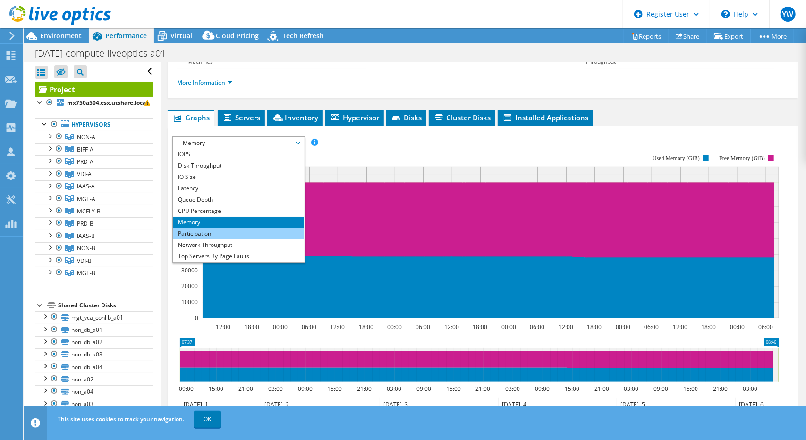
click at [286, 228] on li "Participation" at bounding box center [238, 233] width 131 height 11
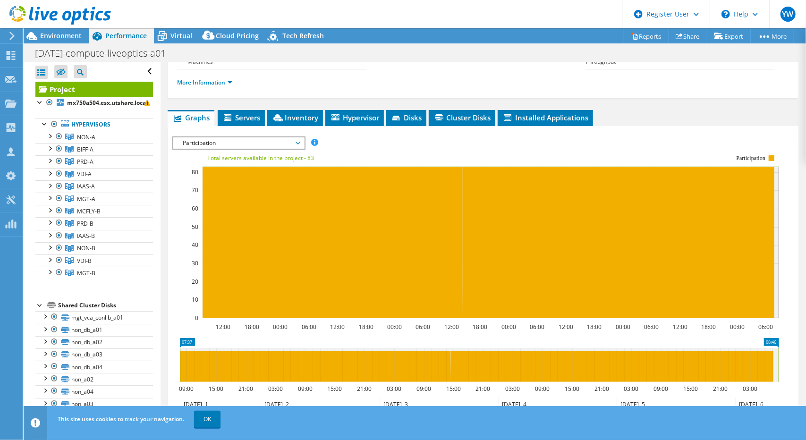
click at [295, 137] on span "Participation" at bounding box center [238, 142] width 121 height 11
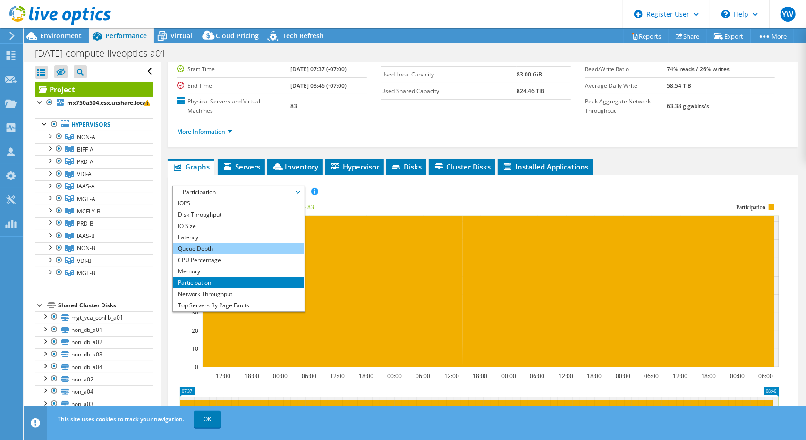
scroll to position [92, 0]
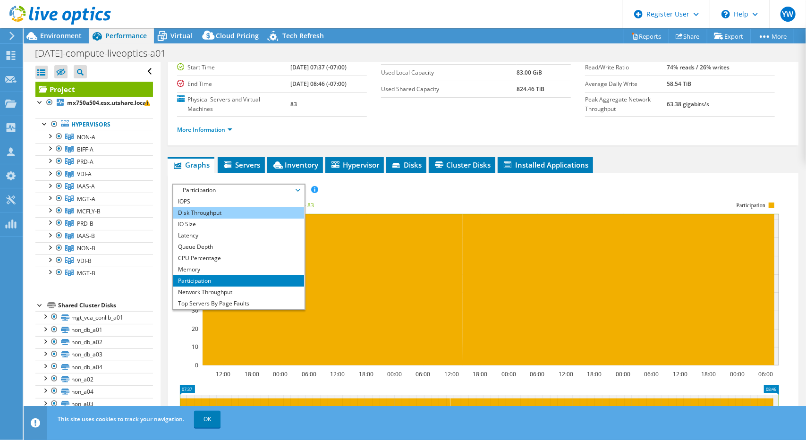
click at [232, 207] on li "Disk Throughput" at bounding box center [238, 212] width 131 height 11
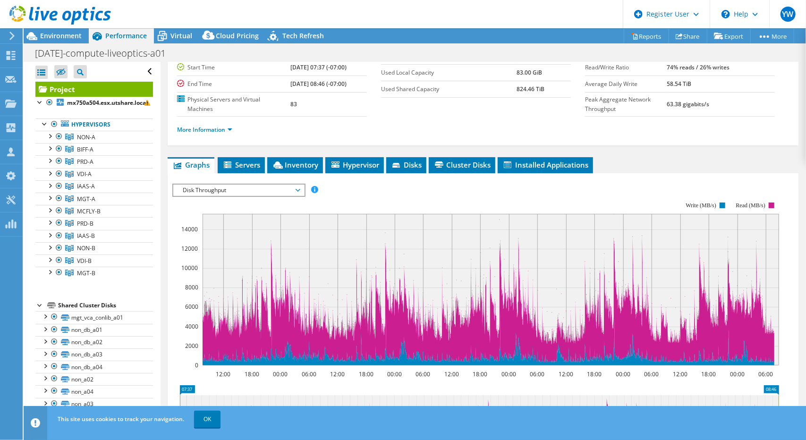
click at [238, 185] on span "Disk Throughput" at bounding box center [238, 190] width 121 height 11
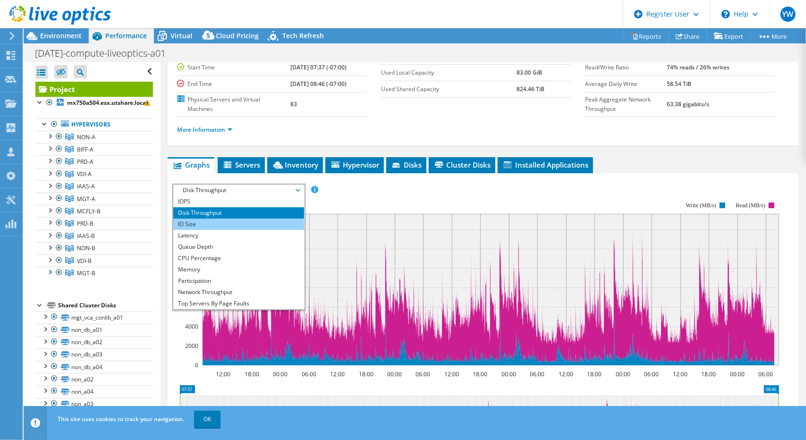
click at [238, 219] on li "IO Size" at bounding box center [238, 224] width 131 height 11
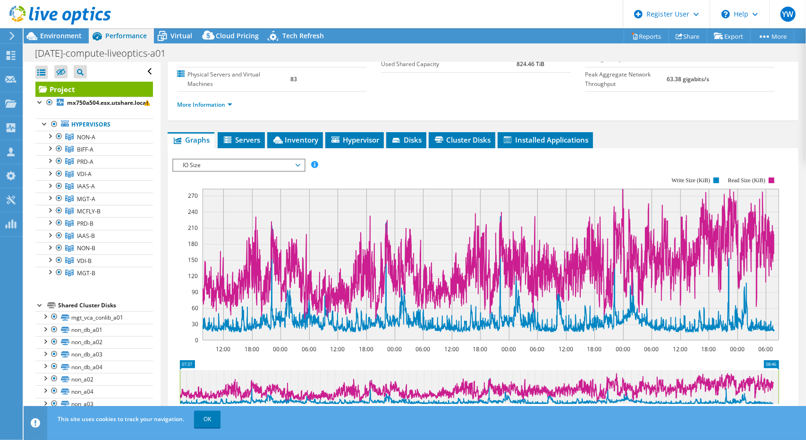
scroll to position [117, 0]
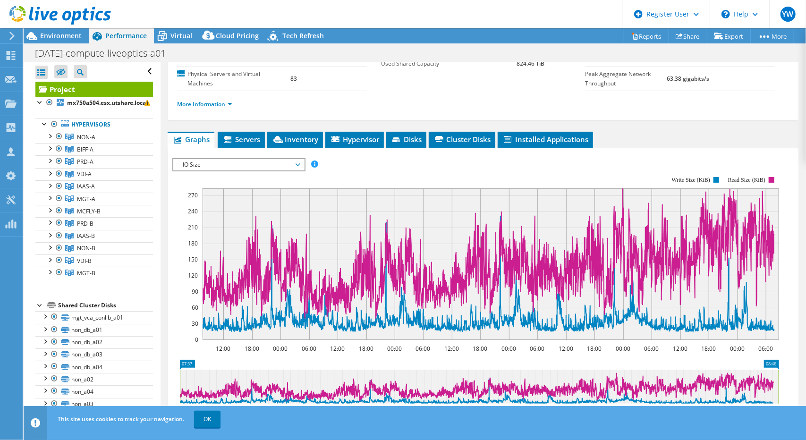
click at [284, 159] on span "IO Size" at bounding box center [238, 164] width 121 height 11
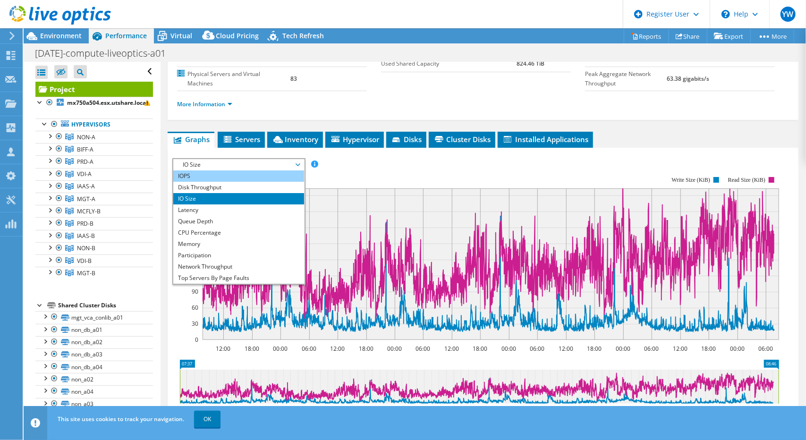
click at [280, 171] on li "IOPS" at bounding box center [238, 176] width 131 height 11
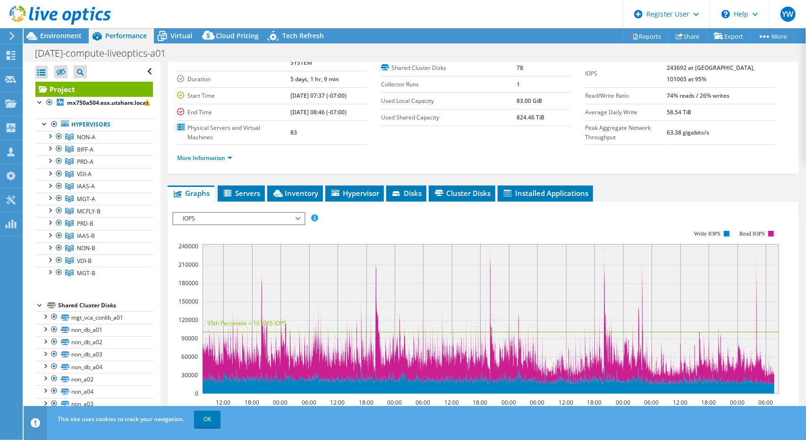
scroll to position [0, 0]
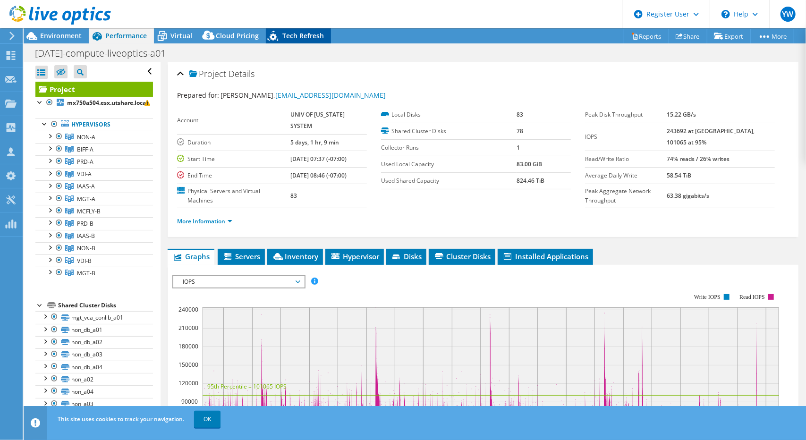
click at [308, 36] on span "Tech Refresh" at bounding box center [303, 35] width 42 height 9
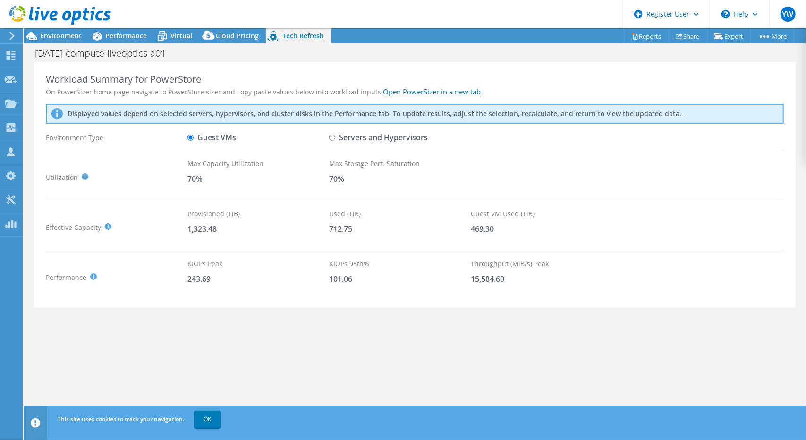
click at [331, 137] on input "Servers and Hypervisors" at bounding box center [332, 138] width 6 height 6
radio input "true"
click at [219, 139] on label "Guest VMs" at bounding box center [212, 137] width 49 height 17
click at [194, 139] on input "Guest VMs" at bounding box center [191, 138] width 6 height 6
radio input "true"
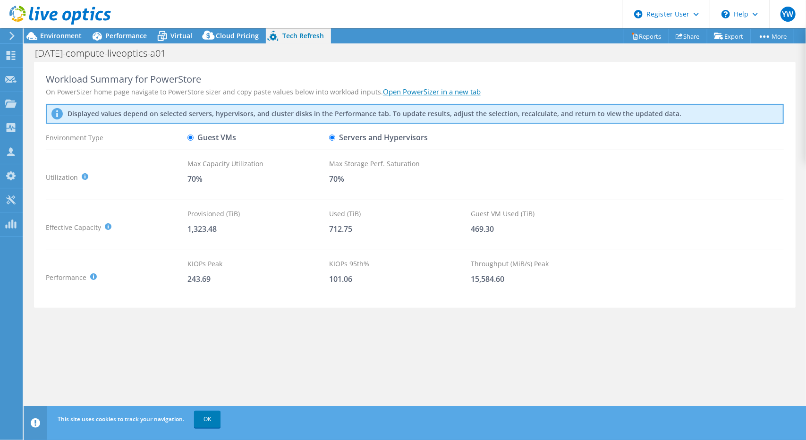
click at [363, 134] on label "Servers and Hypervisors" at bounding box center [378, 137] width 99 height 17
click at [335, 135] on input "Servers and Hypervisors" at bounding box center [332, 138] width 6 height 6
radio input "true"
click at [207, 136] on label "Guest VMs" at bounding box center [212, 137] width 49 height 17
click at [194, 136] on input "Guest VMs" at bounding box center [191, 138] width 6 height 6
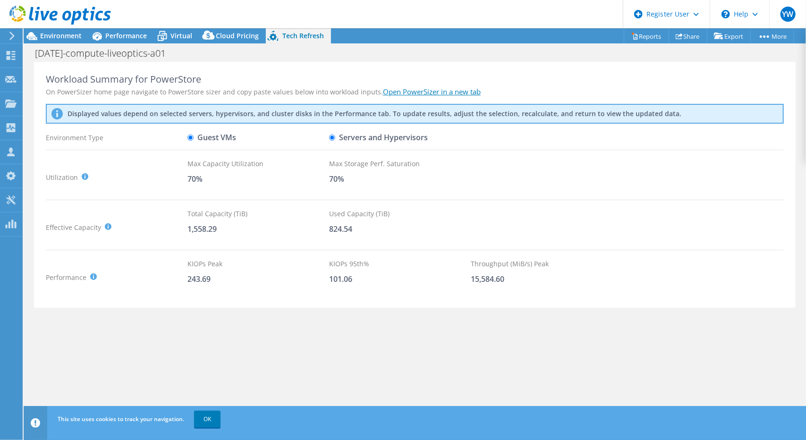
radio input "true"
click at [65, 40] on span "Environment" at bounding box center [61, 35] width 42 height 9
